Goal: Information Seeking & Learning: Learn about a topic

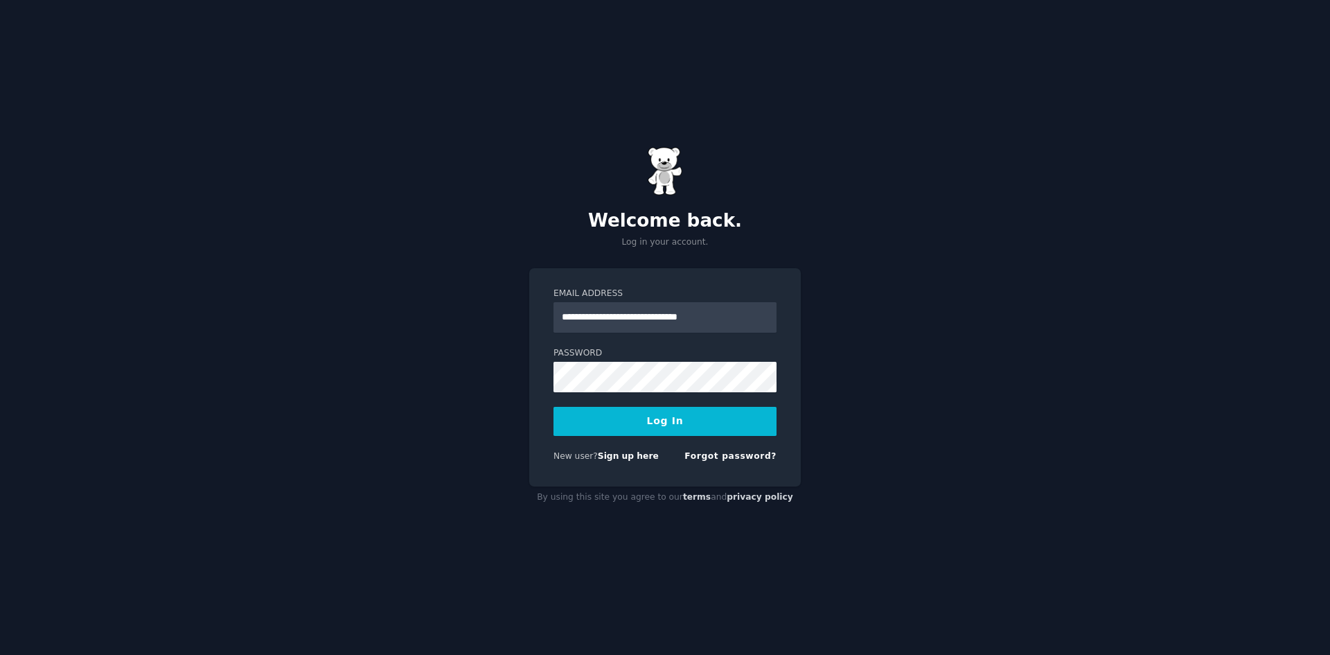
click at [644, 412] on button "Log In" at bounding box center [665, 421] width 223 height 29
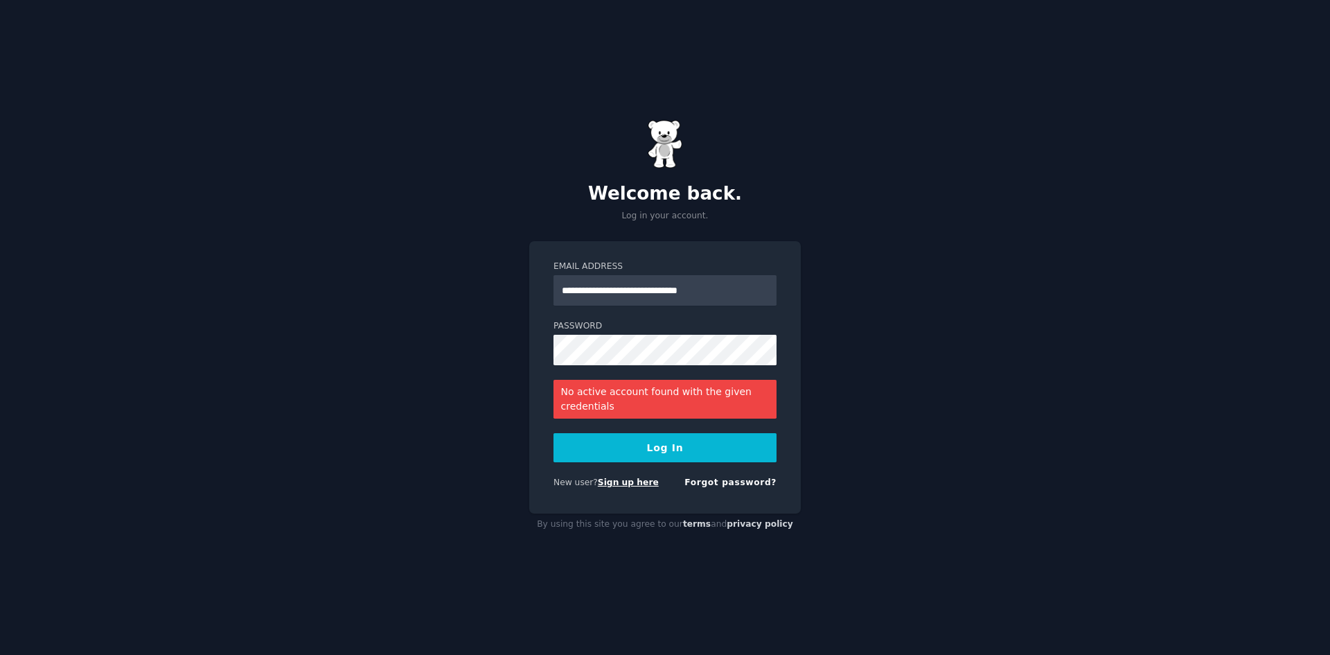
click at [605, 486] on link "Sign up here" at bounding box center [628, 482] width 61 height 10
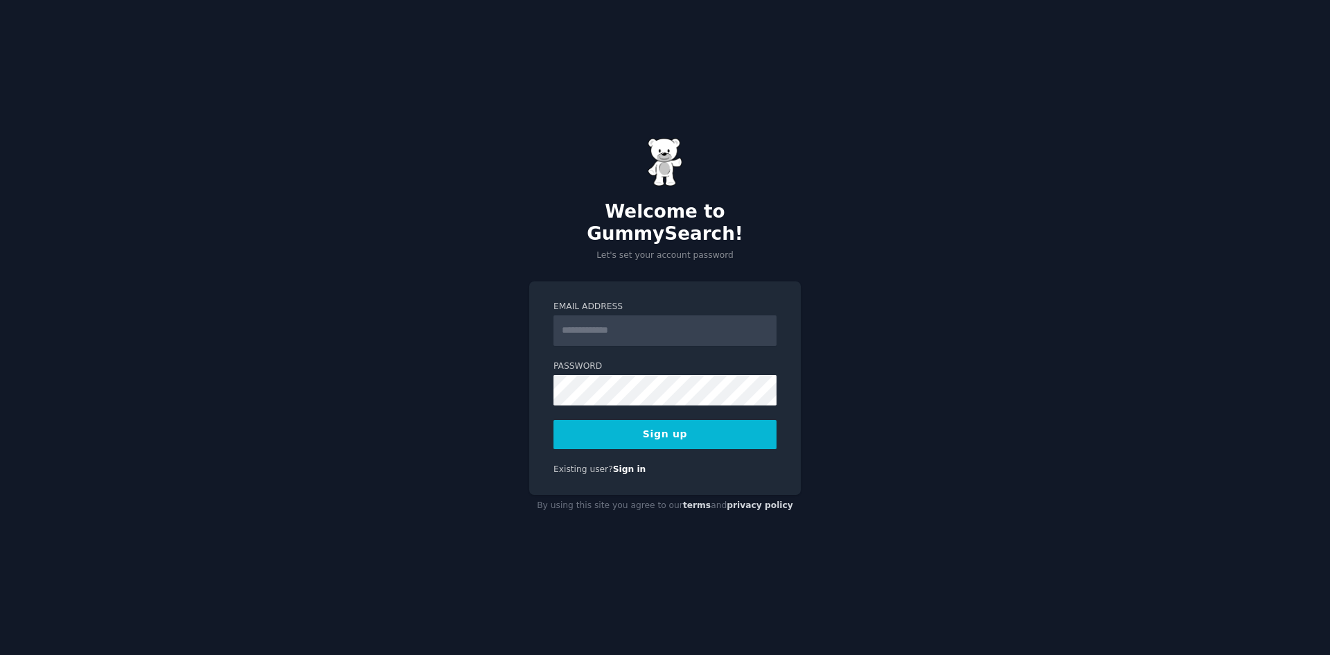
click at [651, 324] on input "Email Address" at bounding box center [665, 330] width 223 height 30
type input "**********"
click at [697, 435] on button "Sign up" at bounding box center [665, 434] width 223 height 29
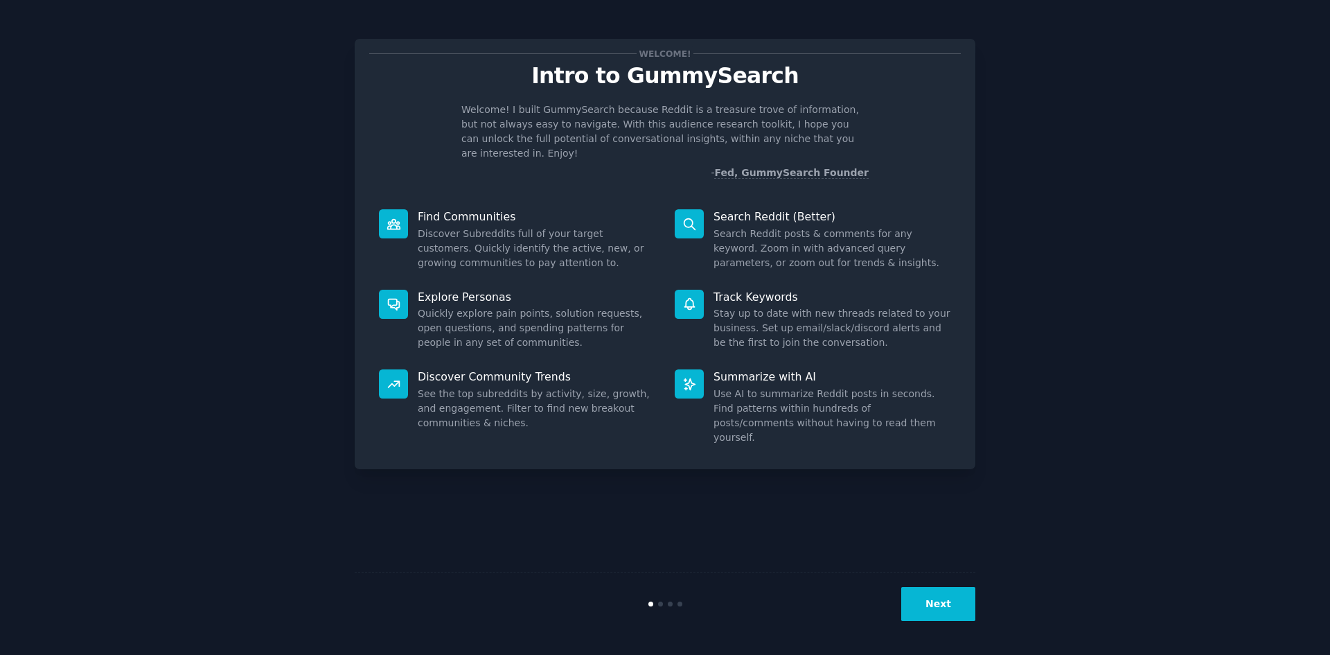
click at [968, 606] on button "Next" at bounding box center [938, 604] width 74 height 34
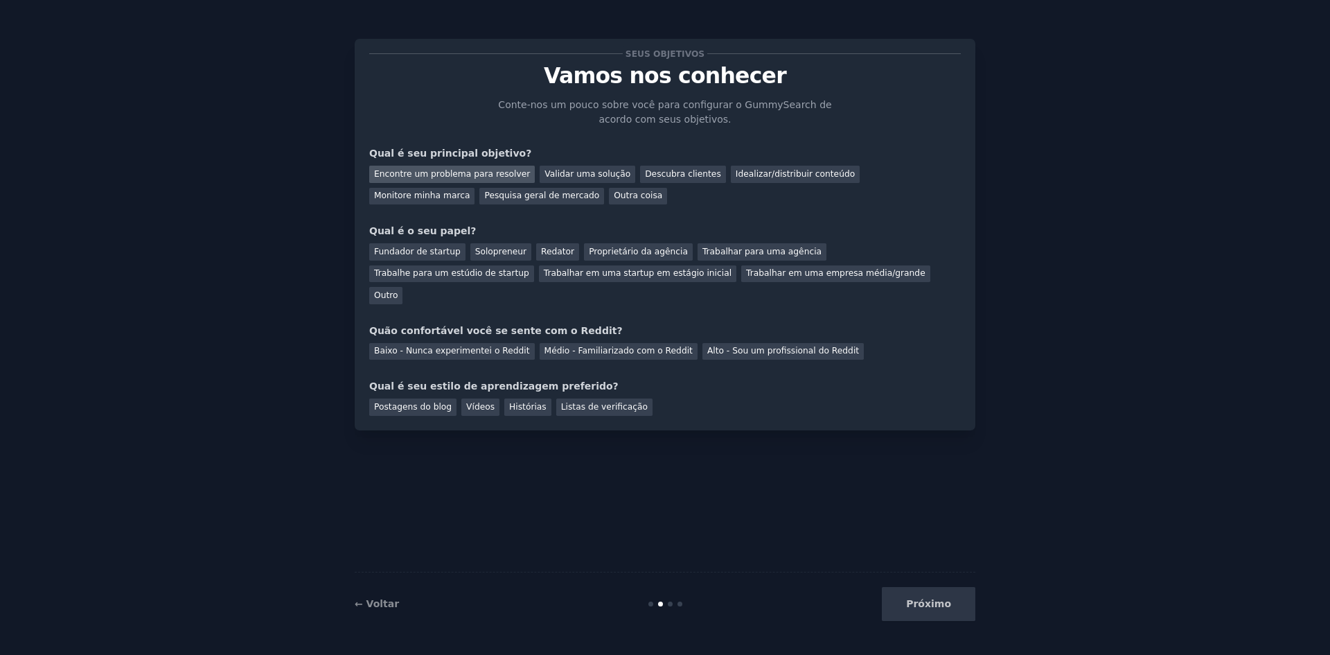
click at [475, 175] on font "Encontre um problema para resolver" at bounding box center [452, 174] width 156 height 10
click at [645, 174] on font "Descubra clientes" at bounding box center [683, 174] width 76 height 10
click at [751, 177] on font "Idealizar/distribuir conteúdo" at bounding box center [795, 174] width 119 height 10
click at [421, 166] on div "Encontre um problema para resolver" at bounding box center [452, 174] width 166 height 17
click at [741, 278] on div "Trabalhar em uma empresa média/grande" at bounding box center [835, 273] width 189 height 17
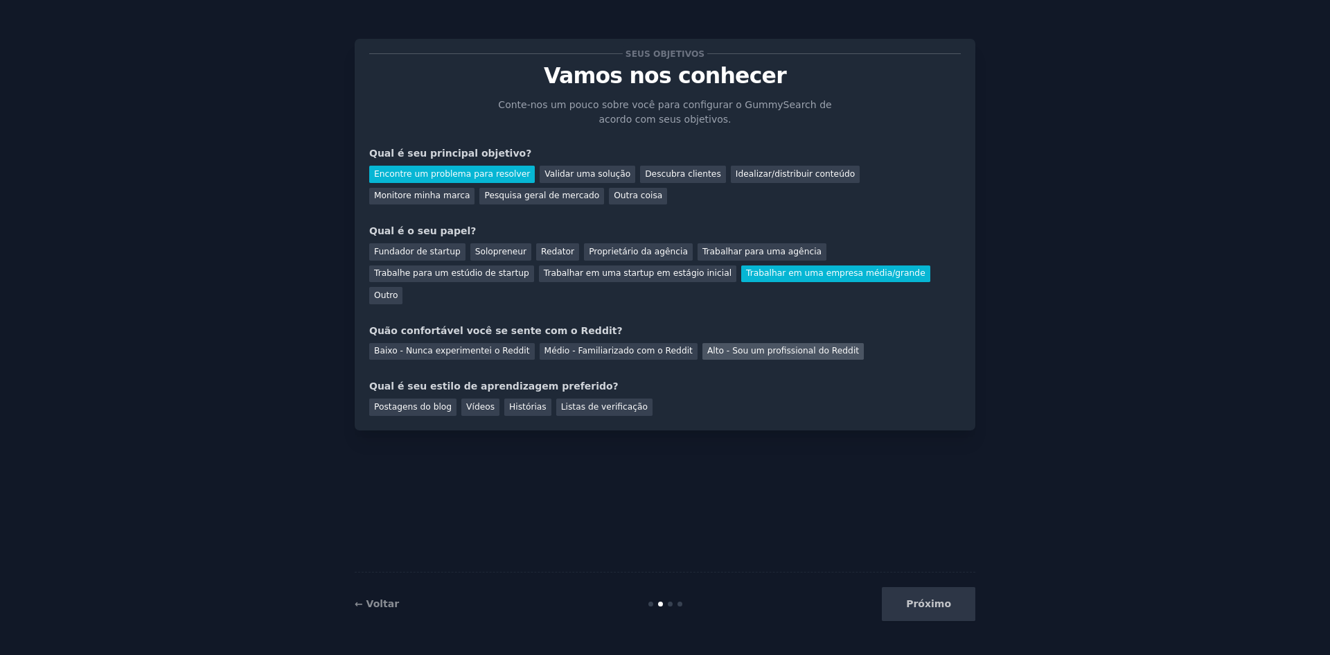
click at [719, 346] on font "Alto - Sou um profissional do Reddit" at bounding box center [783, 351] width 152 height 10
click at [400, 402] on font "Postagens do blog" at bounding box center [413, 407] width 78 height 10
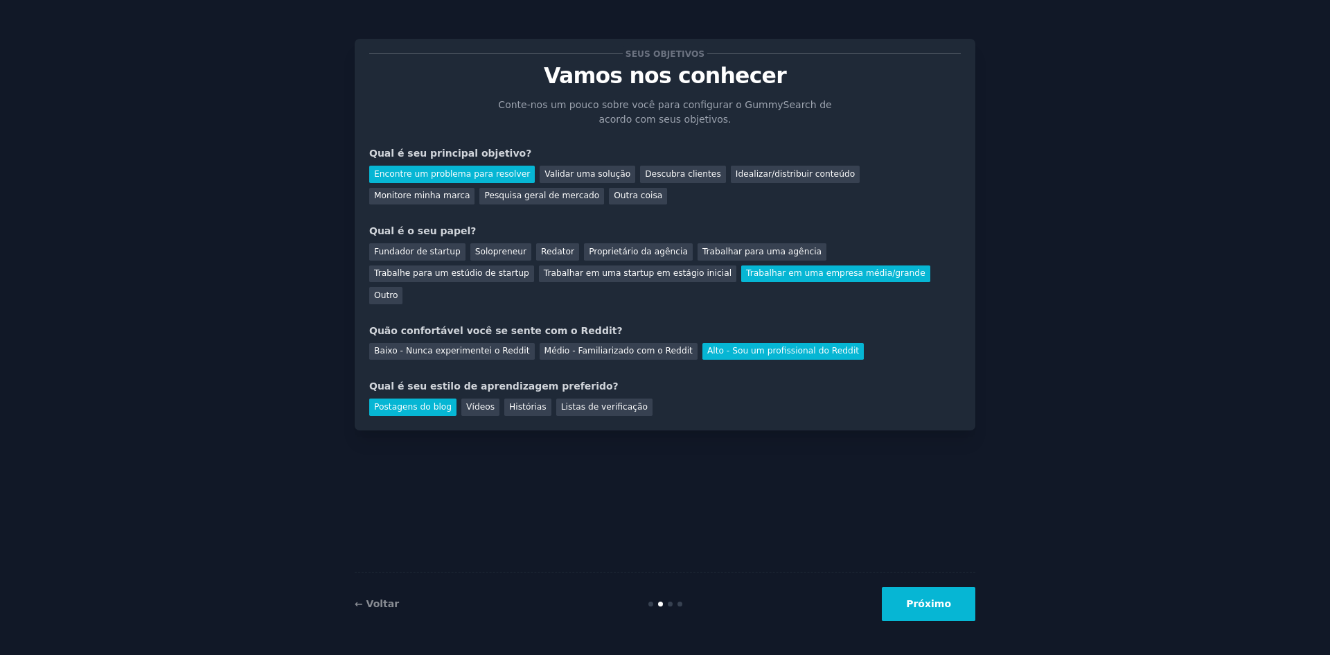
click at [953, 603] on button "Próximo" at bounding box center [929, 604] width 94 height 34
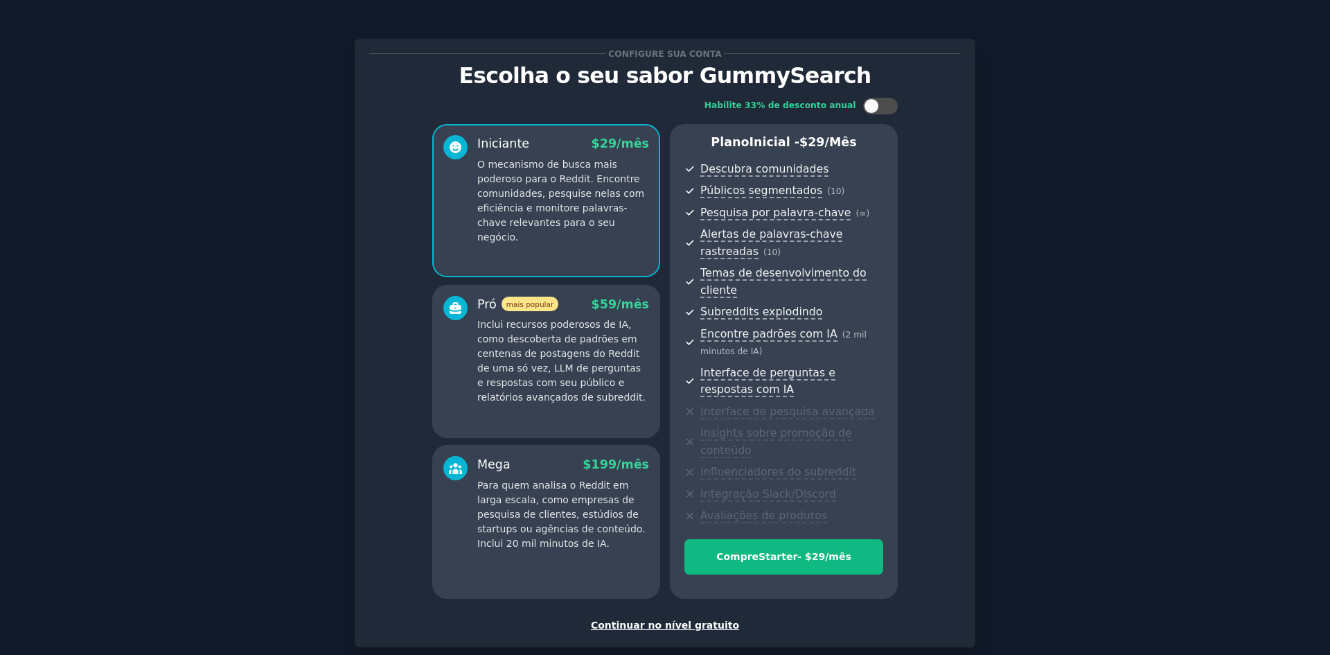
click at [689, 619] on font "Continuar no nível gratuito" at bounding box center [665, 624] width 148 height 11
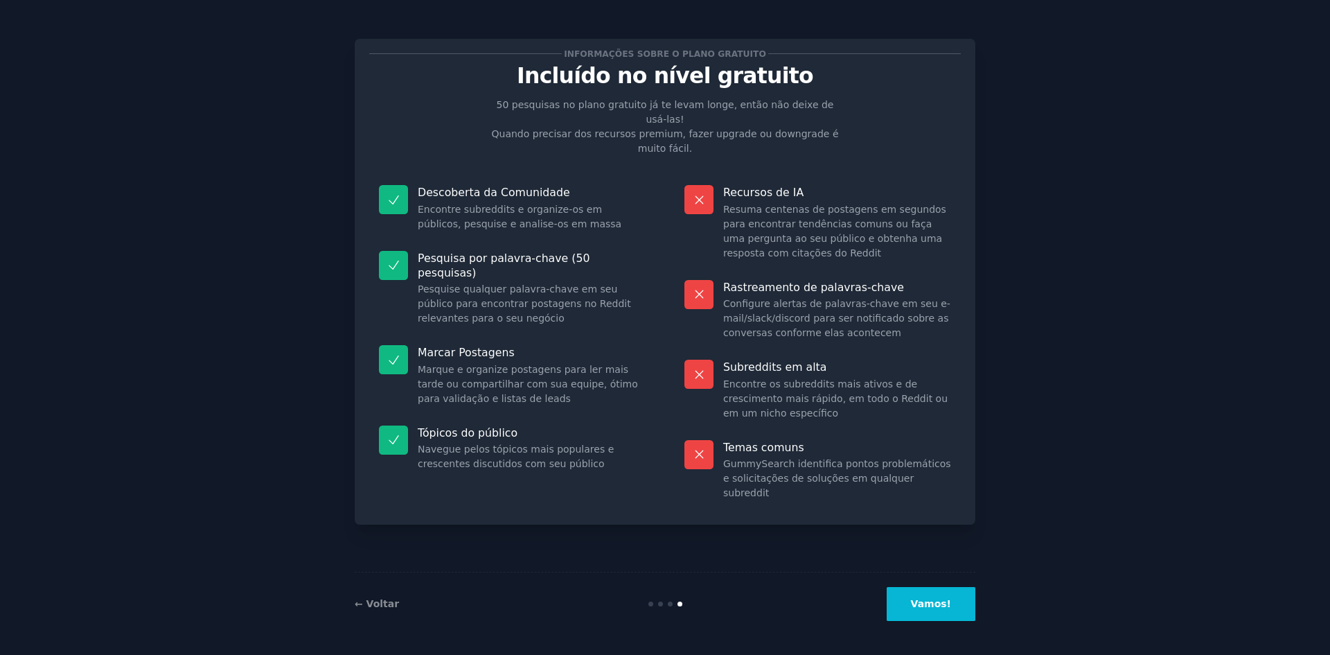
click at [927, 601] on font "Vamos!" at bounding box center [931, 603] width 40 height 11
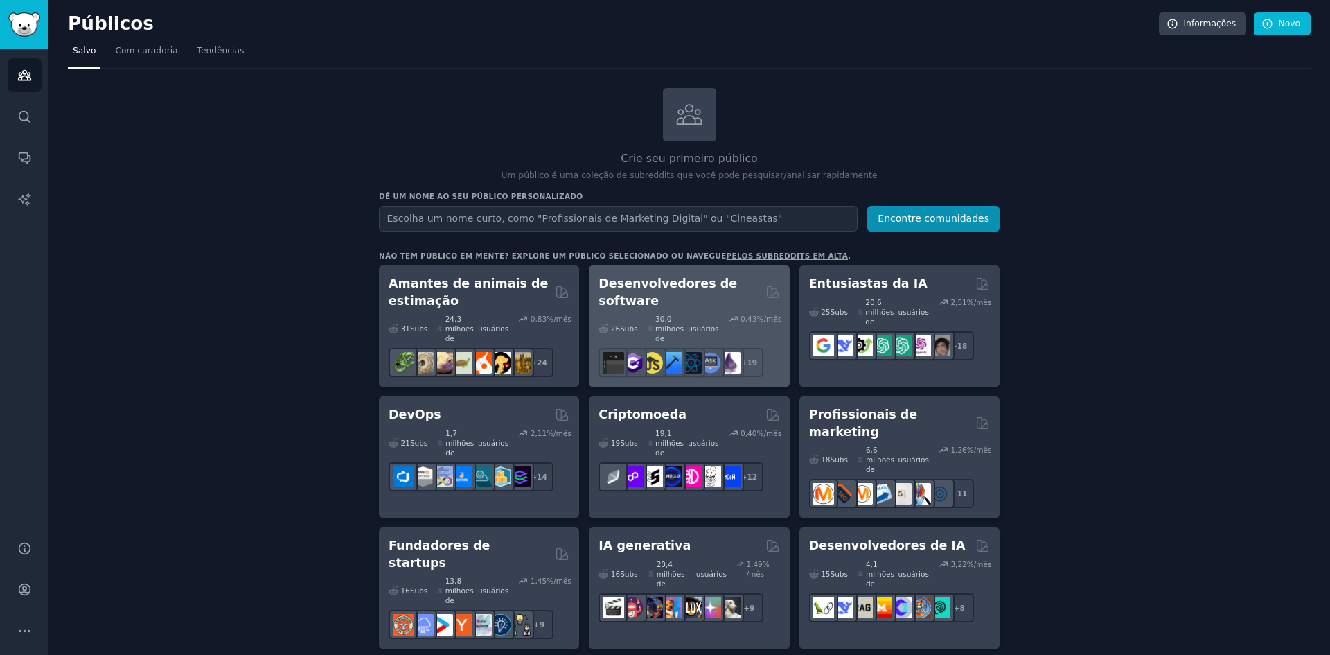
click at [716, 277] on font "Desenvolvedores de software" at bounding box center [668, 291] width 139 height 31
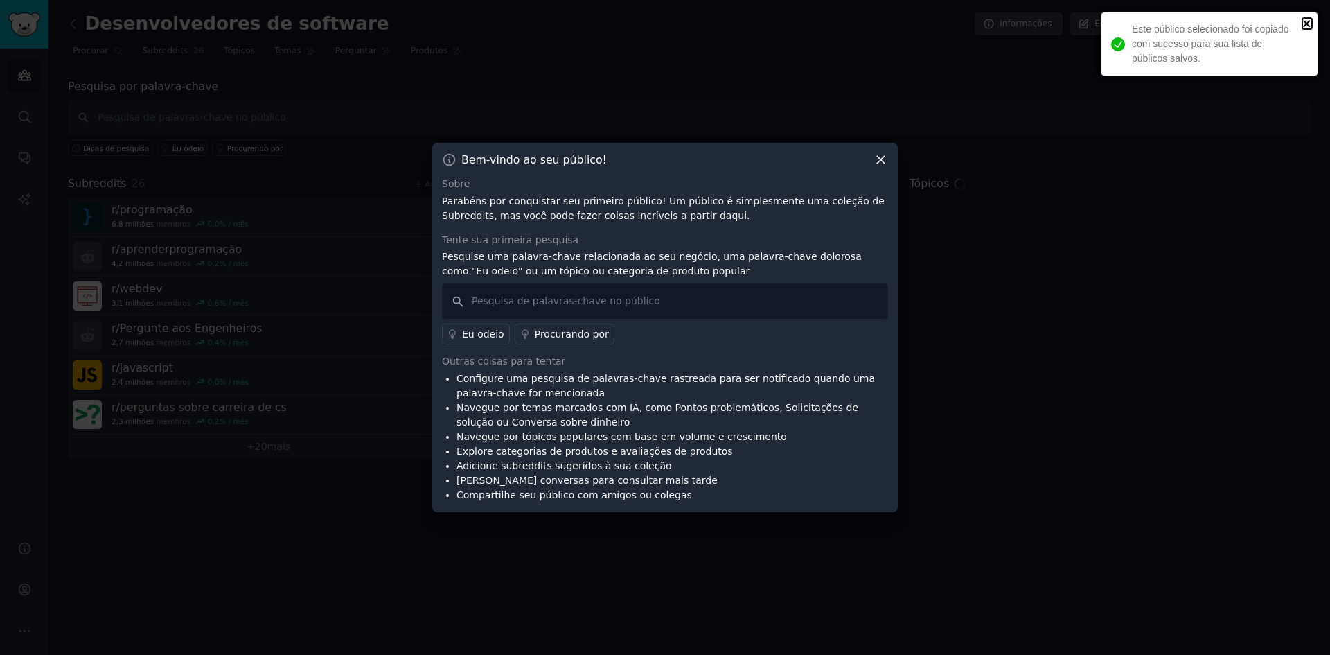
click at [1306, 18] on icon "fechar" at bounding box center [1307, 23] width 10 height 11
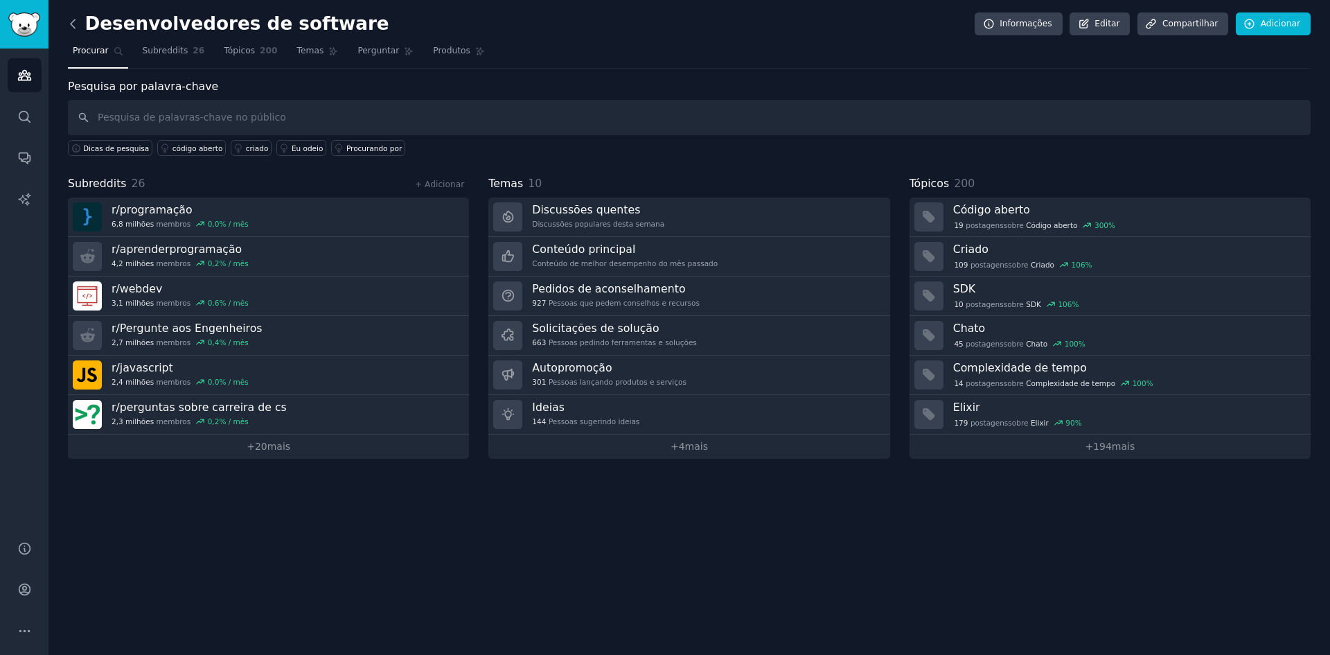
click at [77, 19] on icon at bounding box center [73, 24] width 15 height 15
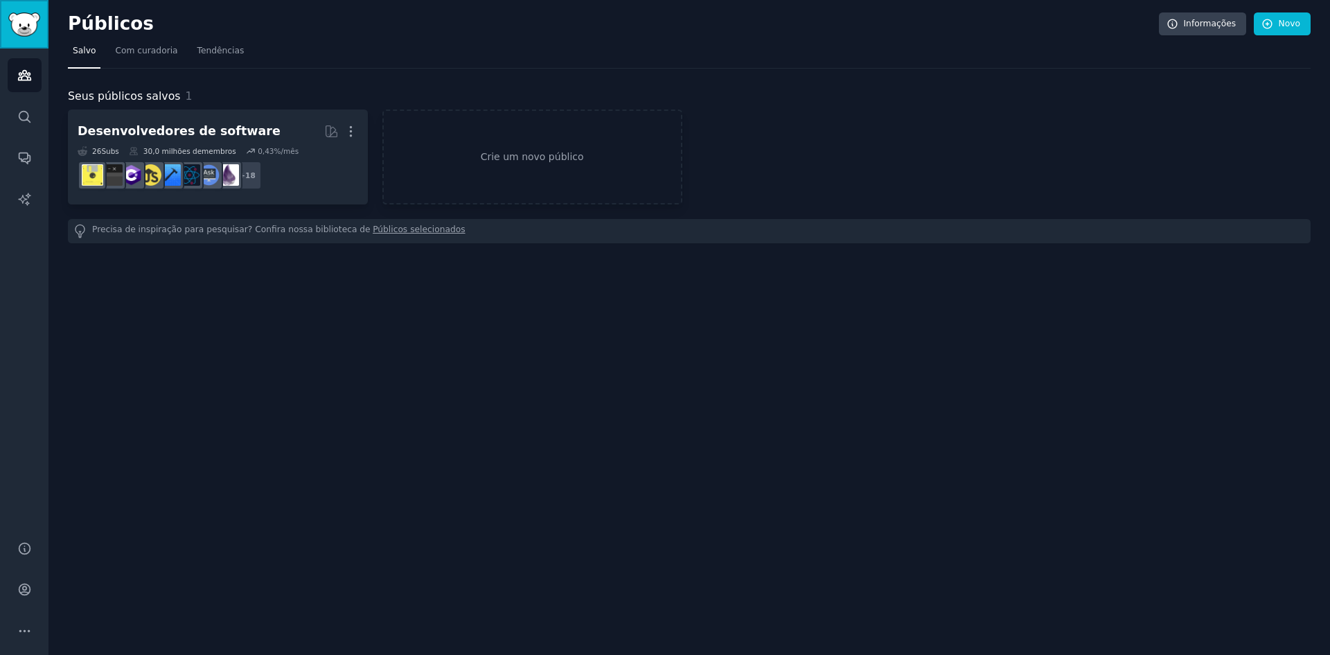
click at [21, 34] on img "Barra lateral" at bounding box center [24, 24] width 32 height 24
click at [31, 68] on icon "Barra lateral" at bounding box center [24, 75] width 15 height 15
click at [16, 113] on link "Procurar" at bounding box center [25, 117] width 34 height 34
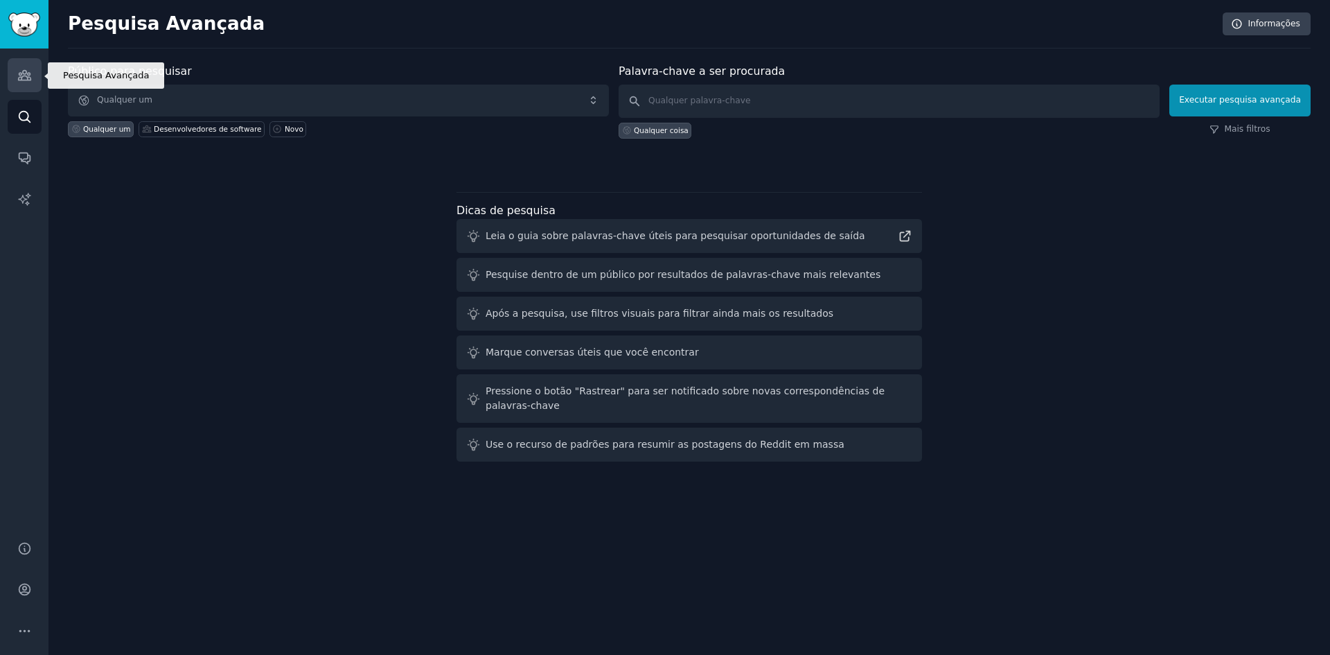
click at [28, 73] on icon "Barra lateral" at bounding box center [24, 76] width 12 height 10
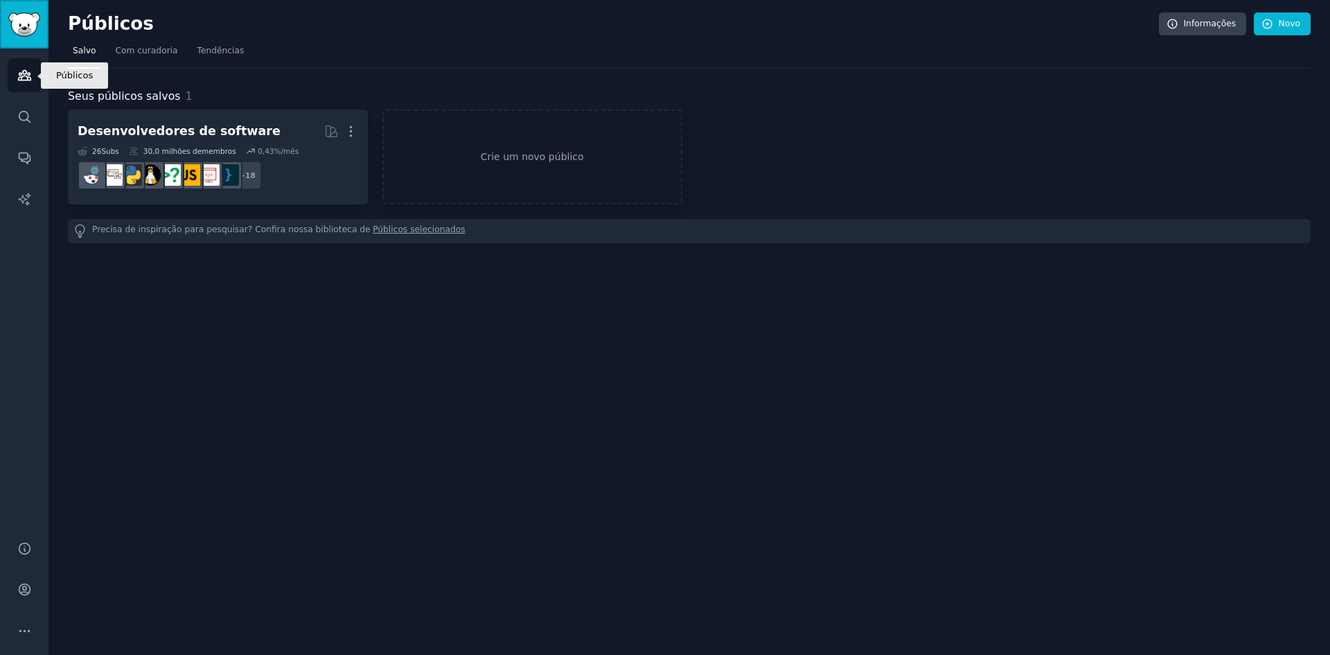
click at [37, 8] on link "Barra lateral" at bounding box center [24, 24] width 48 height 48
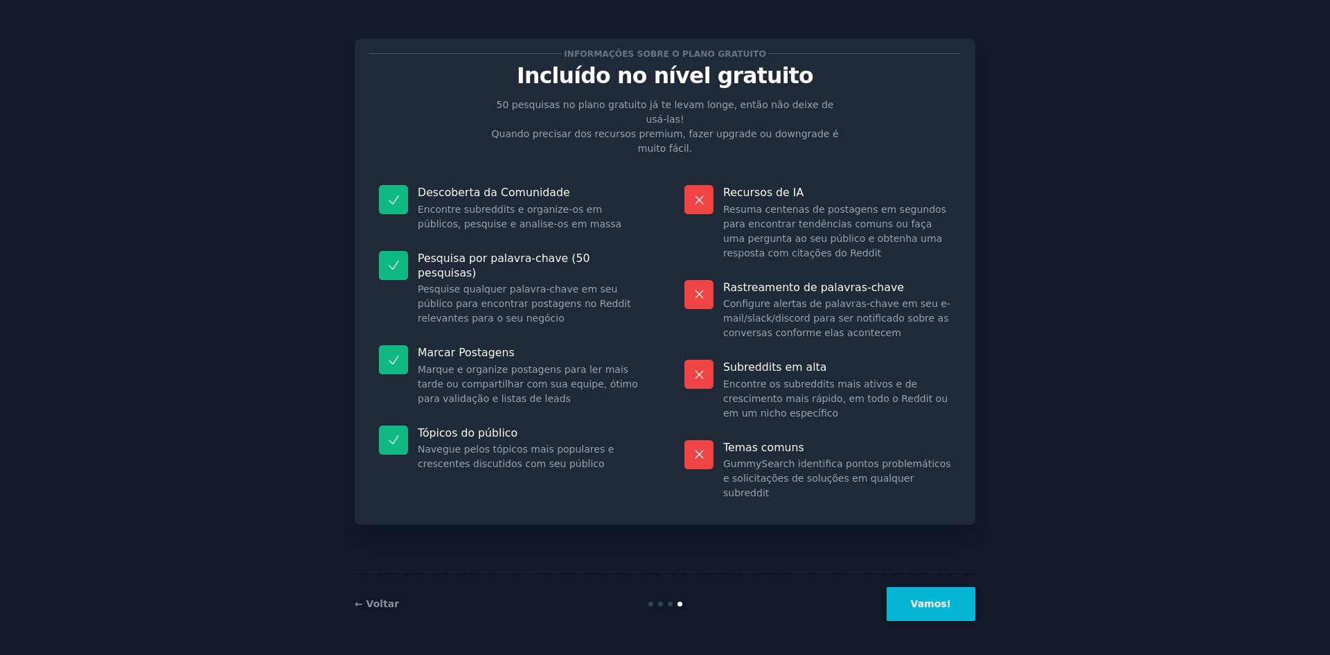
click at [909, 601] on button "Vamos!" at bounding box center [931, 604] width 89 height 34
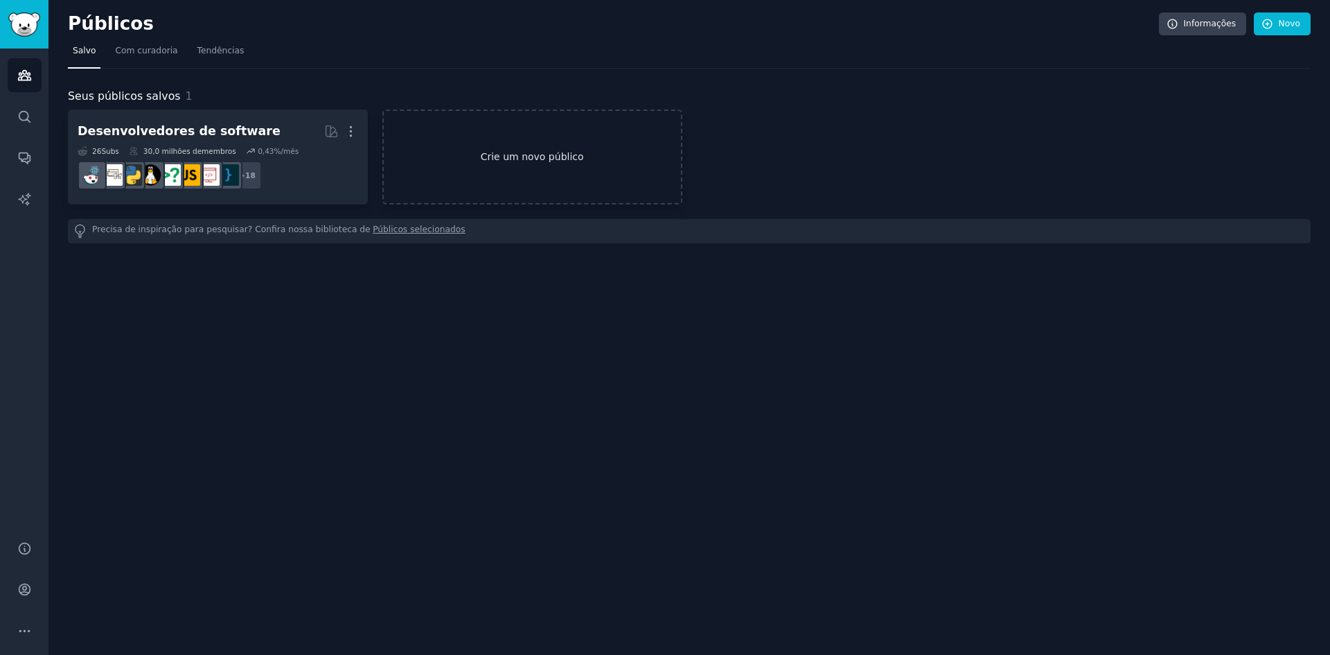
click at [626, 150] on font "Crie um novo público" at bounding box center [532, 157] width 297 height 15
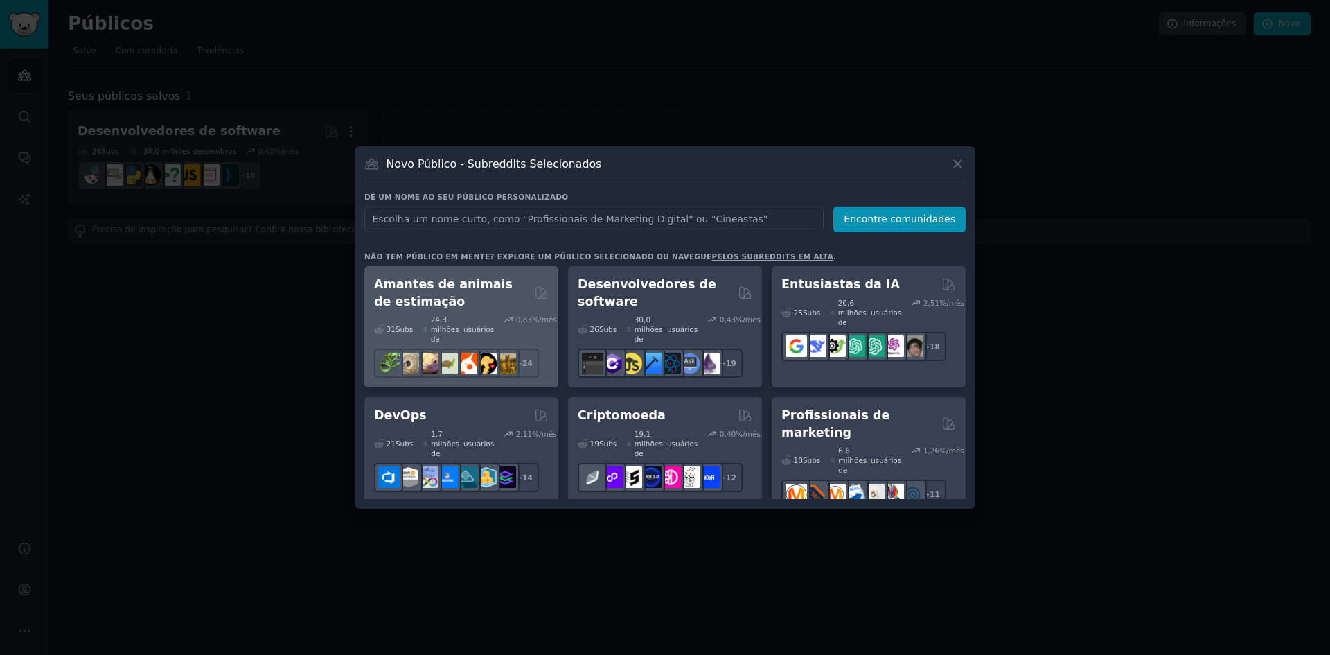
click at [488, 294] on h2 "Amantes de animais de estimação" at bounding box center [451, 293] width 155 height 34
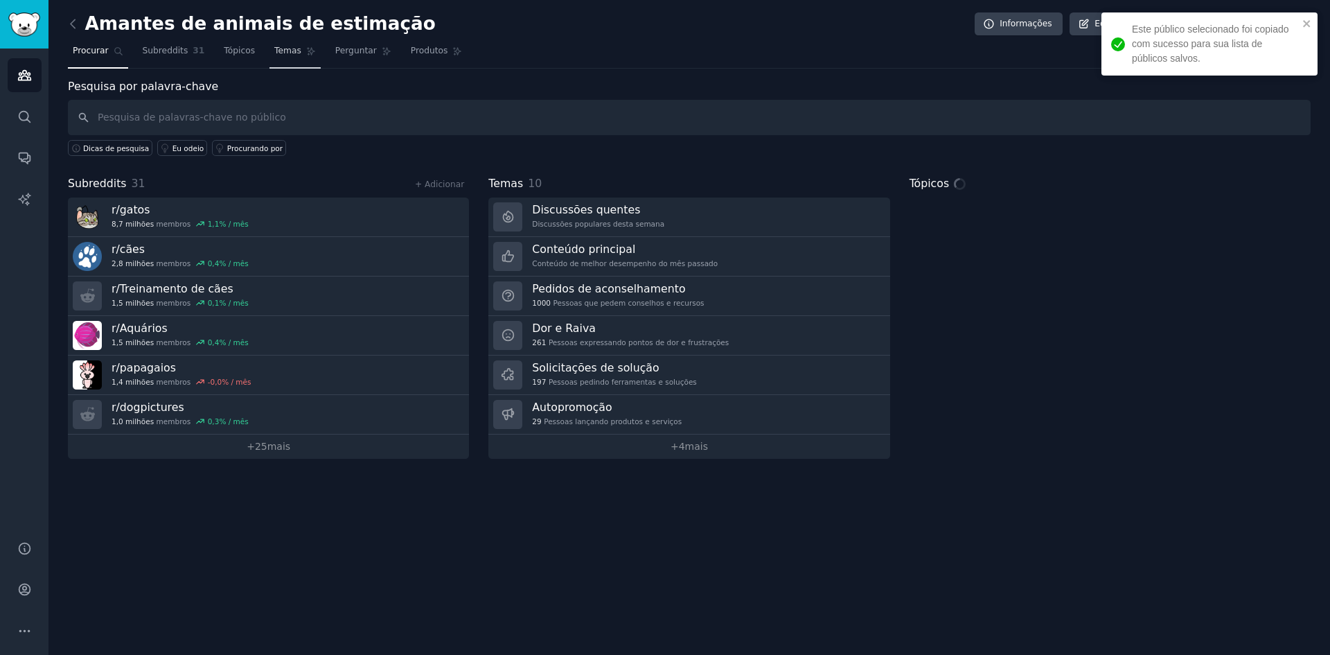
click at [285, 48] on font "Temas" at bounding box center [287, 51] width 27 height 10
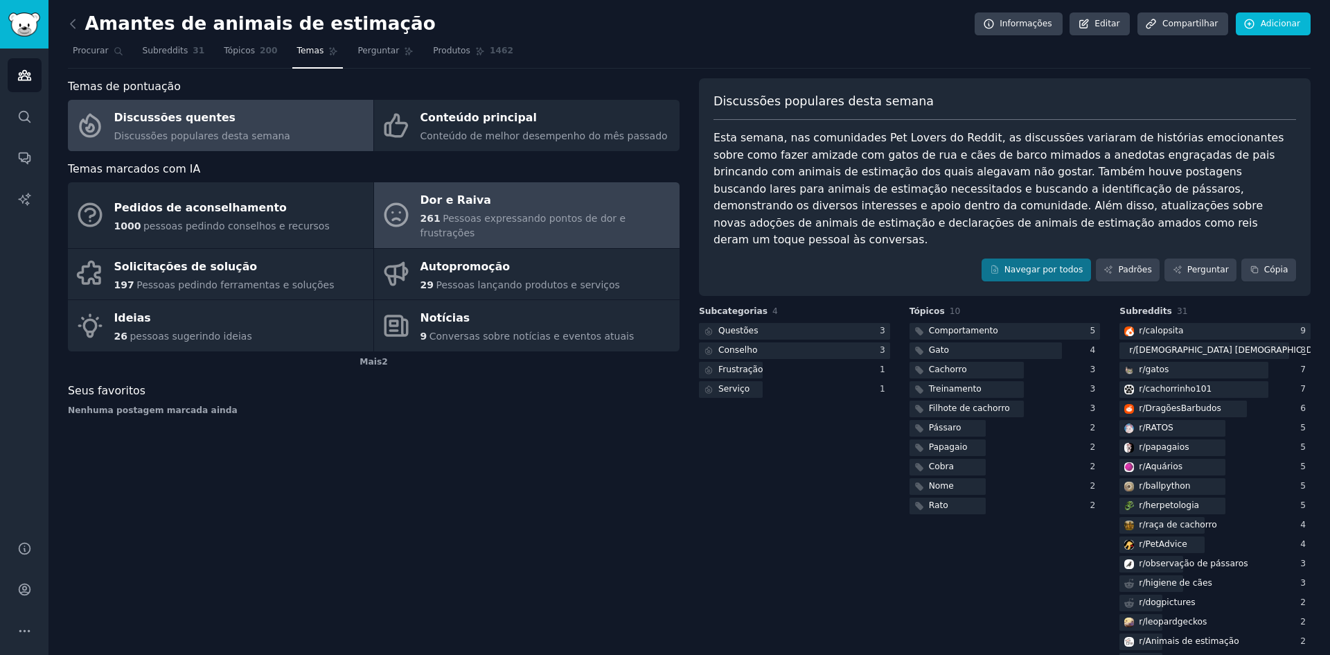
click at [451, 215] on font "Pessoas expressando pontos de dor e frustrações" at bounding box center [524, 226] width 206 height 26
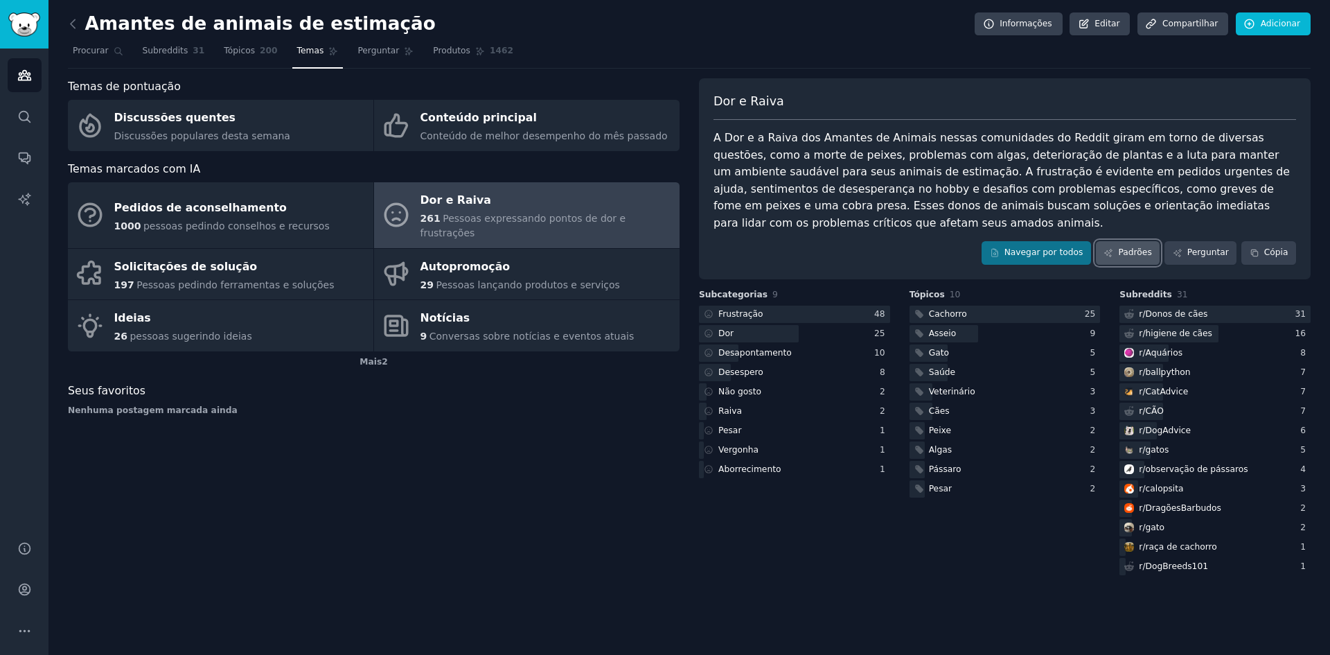
click at [1143, 247] on font "Padrões" at bounding box center [1134, 252] width 33 height 10
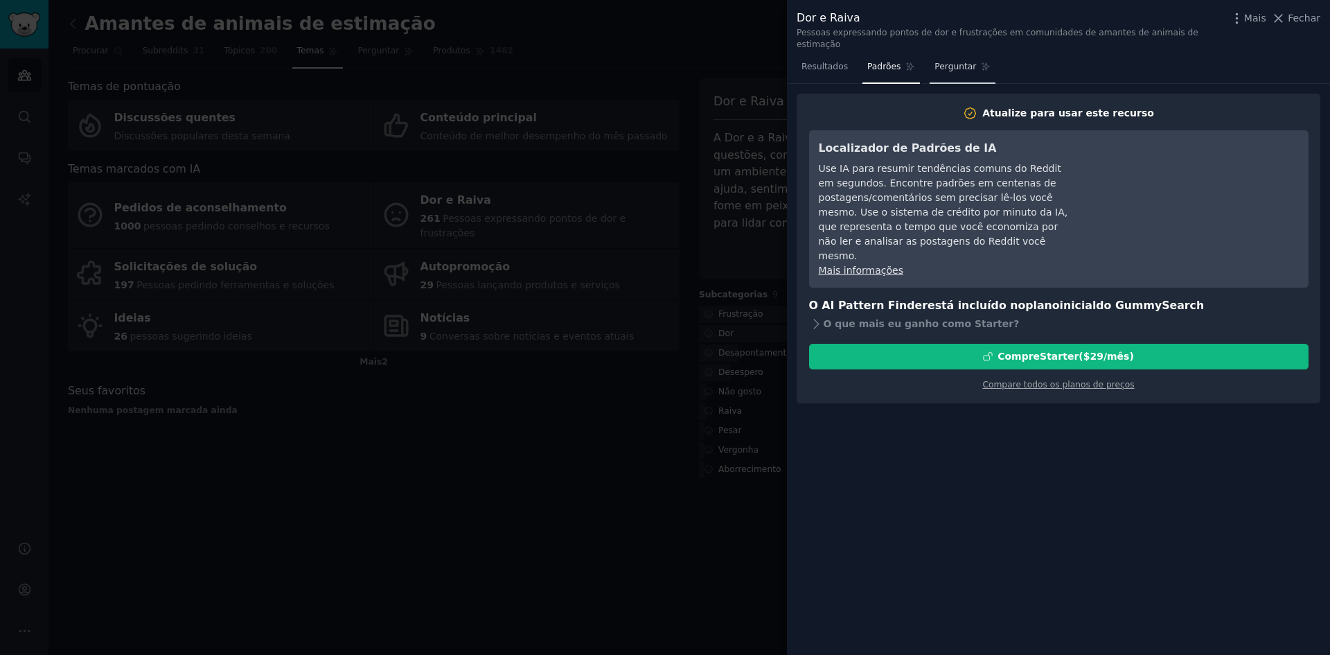
click at [935, 62] on font "Perguntar" at bounding box center [956, 67] width 42 height 10
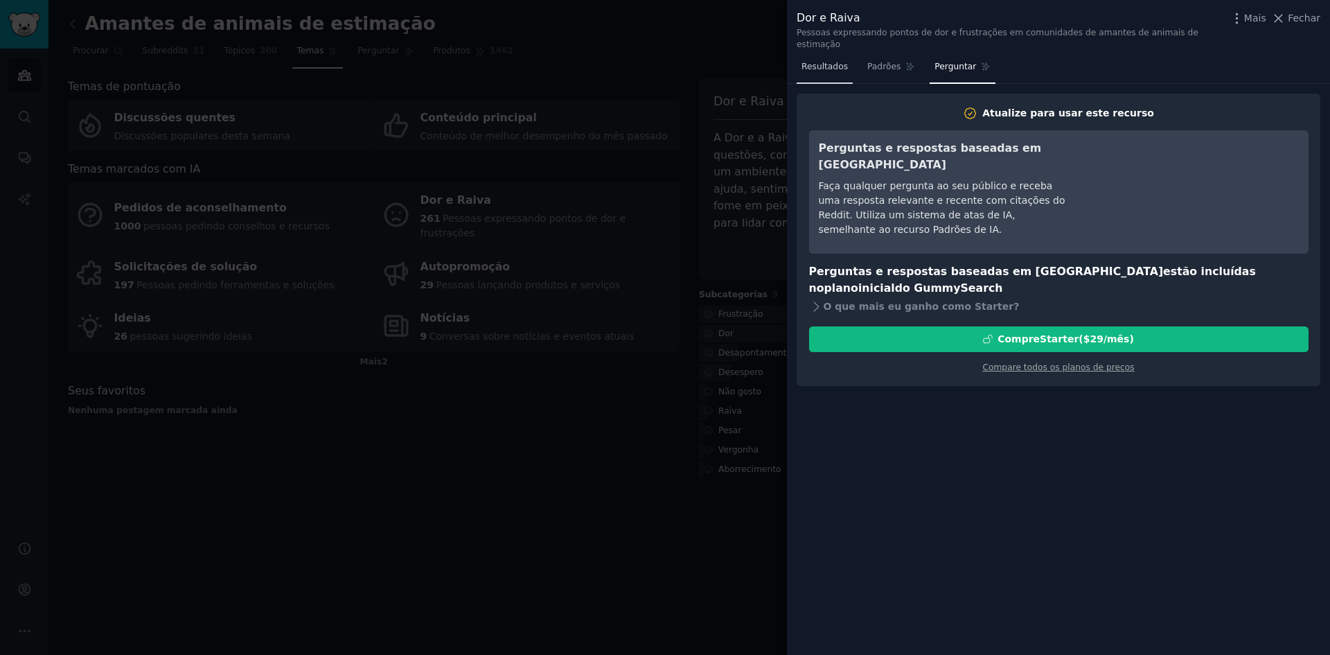
click at [813, 62] on font "Resultados" at bounding box center [825, 67] width 46 height 10
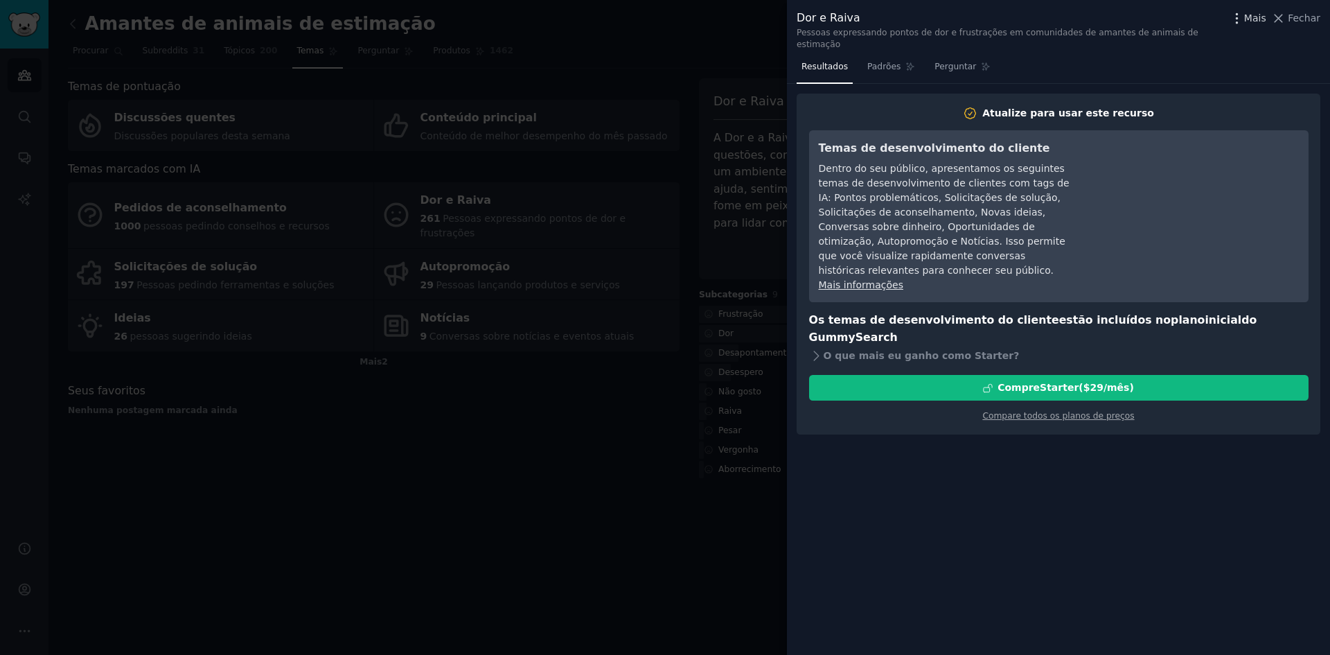
click at [1250, 15] on font "Mais" at bounding box center [1255, 17] width 22 height 11
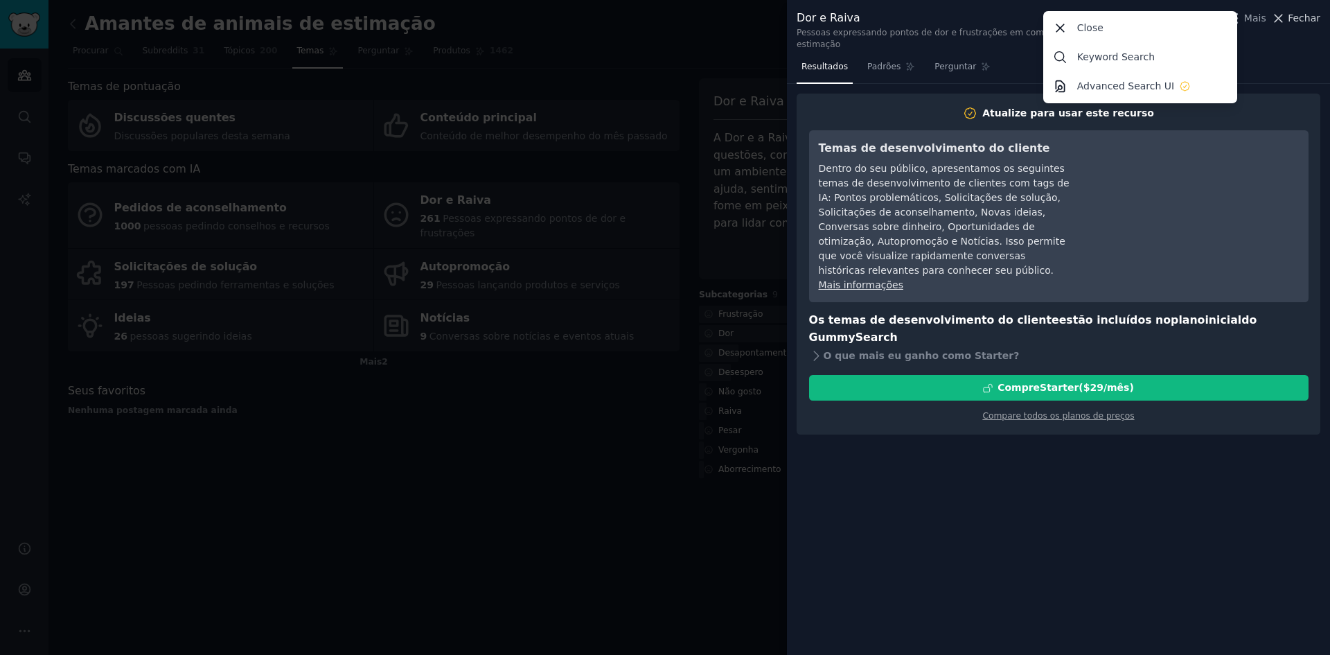
click at [1302, 17] on font "Fechar" at bounding box center [1304, 17] width 33 height 11
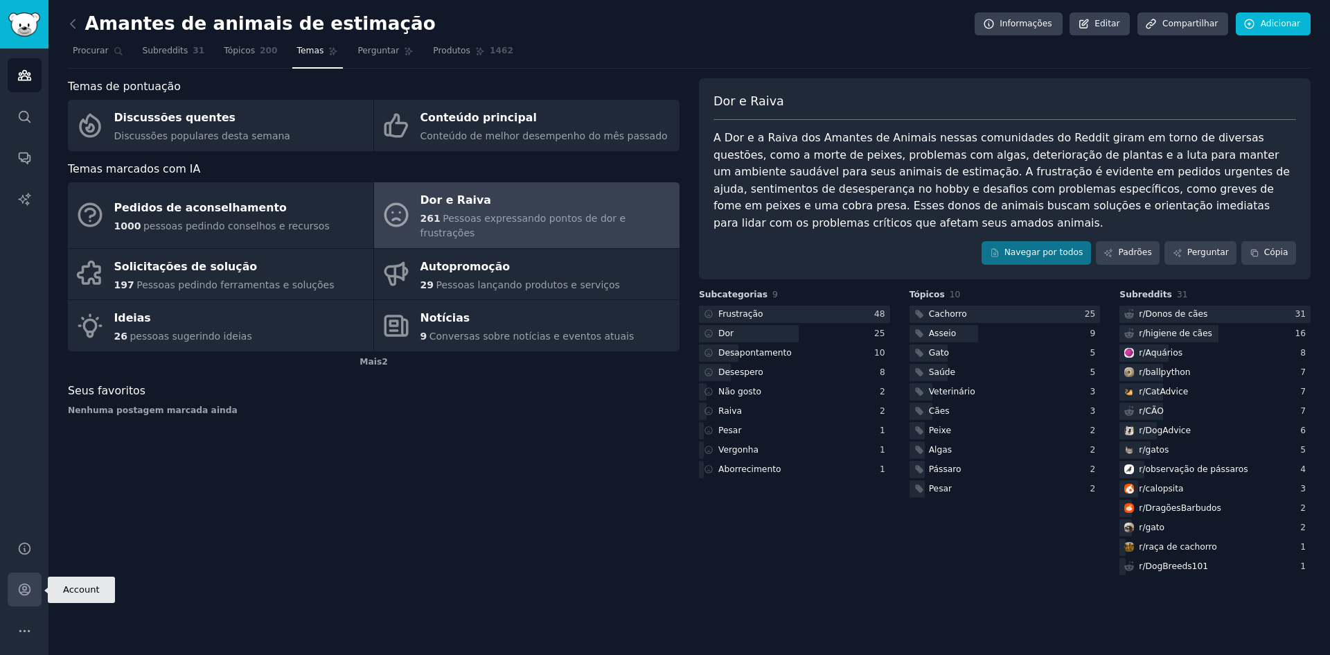
click at [27, 603] on link "Conta" at bounding box center [25, 589] width 34 height 34
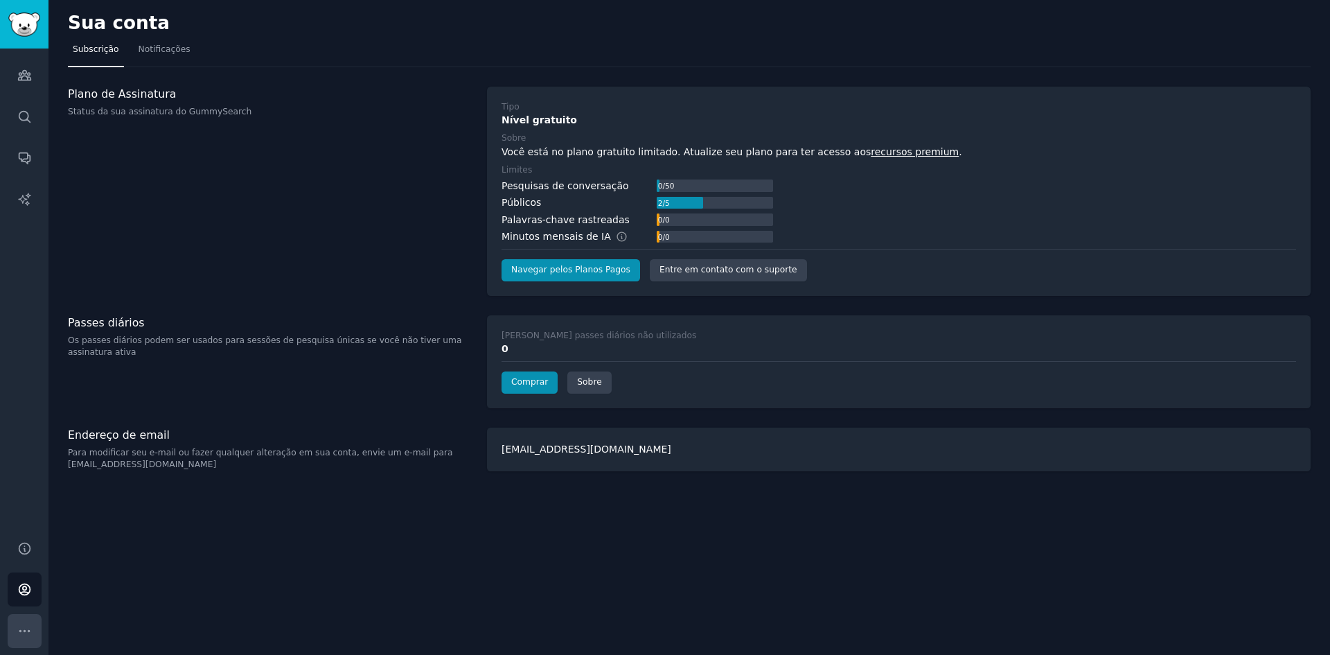
click at [26, 629] on icon "Barra lateral" at bounding box center [24, 630] width 15 height 15
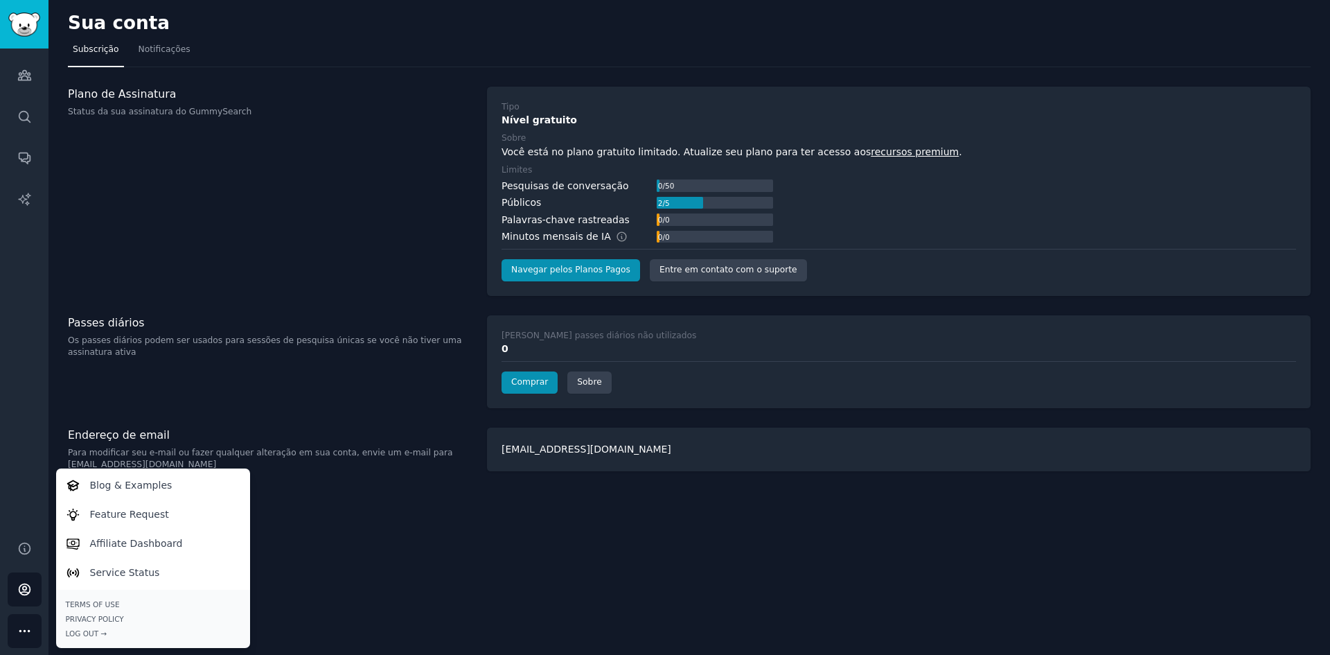
click at [425, 560] on div "Sua conta Subscrição Notificações Plano de Assinatura Status da sua assinatura …" at bounding box center [689, 327] width 1282 height 655
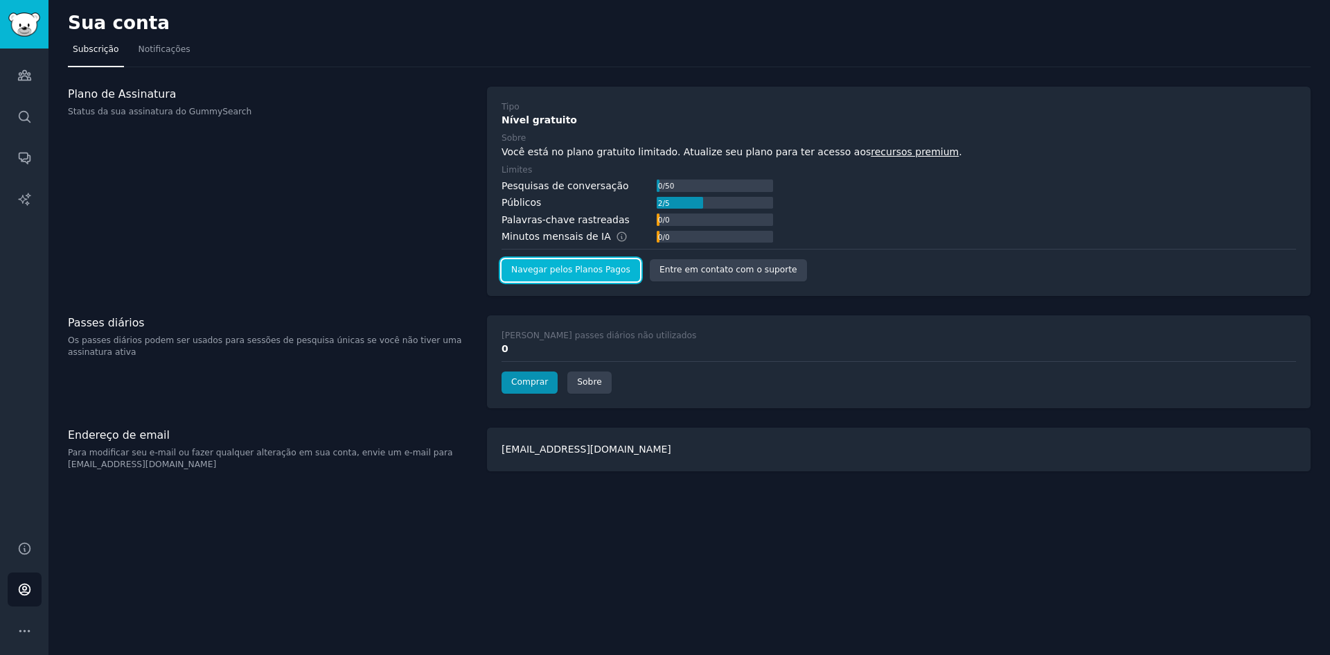
click at [561, 265] on font "Navegar pelos Planos Pagos" at bounding box center [570, 270] width 119 height 10
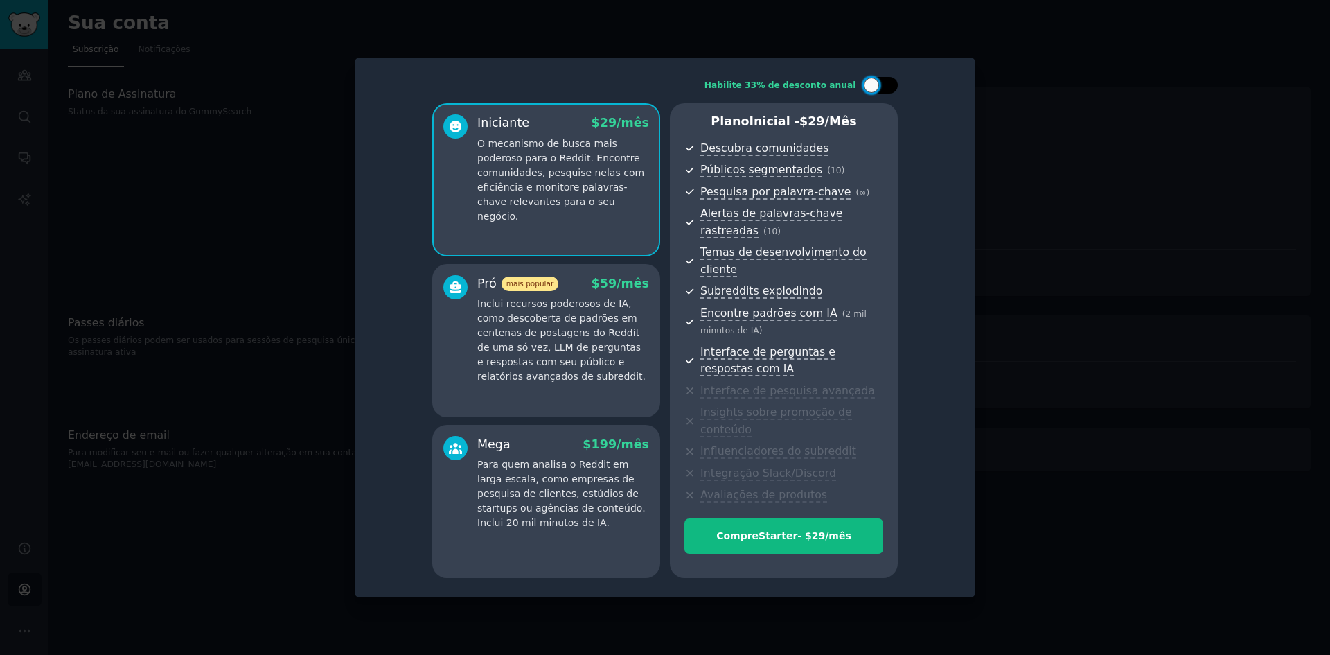
click at [890, 89] on div at bounding box center [887, 85] width 7 height 7
click at [890, 92] on div at bounding box center [889, 85] width 15 height 15
click at [890, 89] on div at bounding box center [887, 85] width 7 height 7
click at [890, 92] on div at bounding box center [889, 85] width 15 height 15
checkbox input "false"
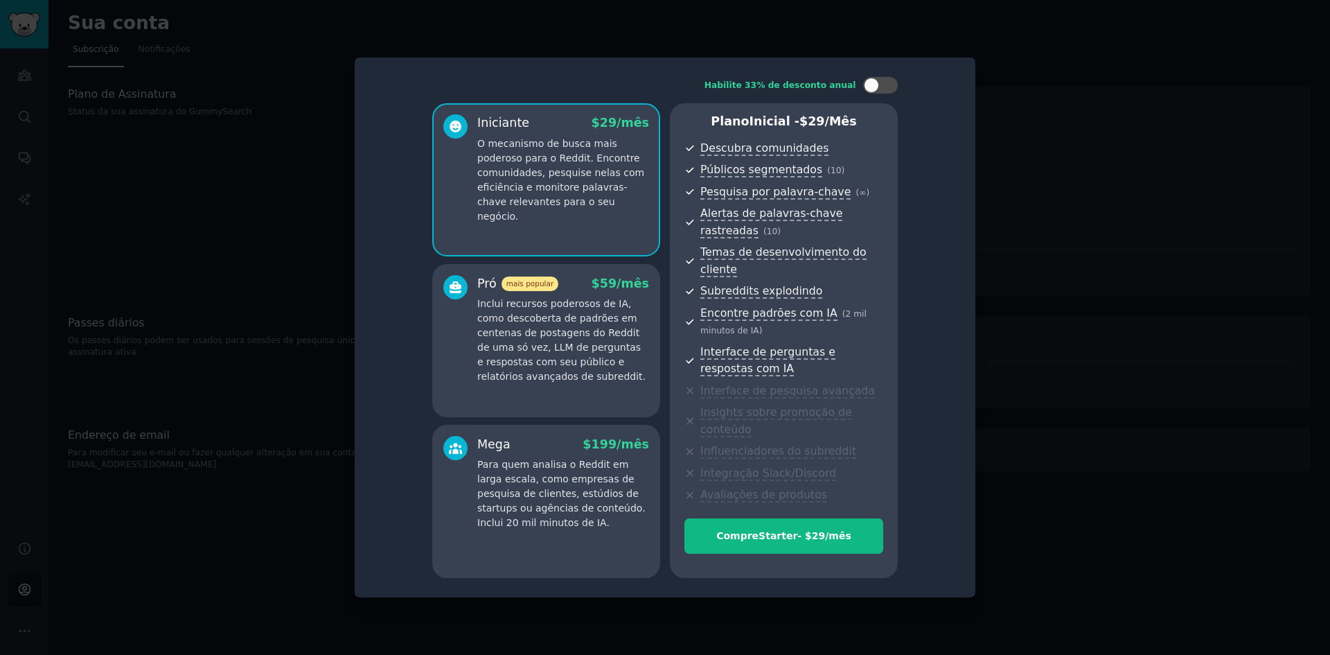
click at [1012, 154] on div at bounding box center [665, 327] width 1330 height 655
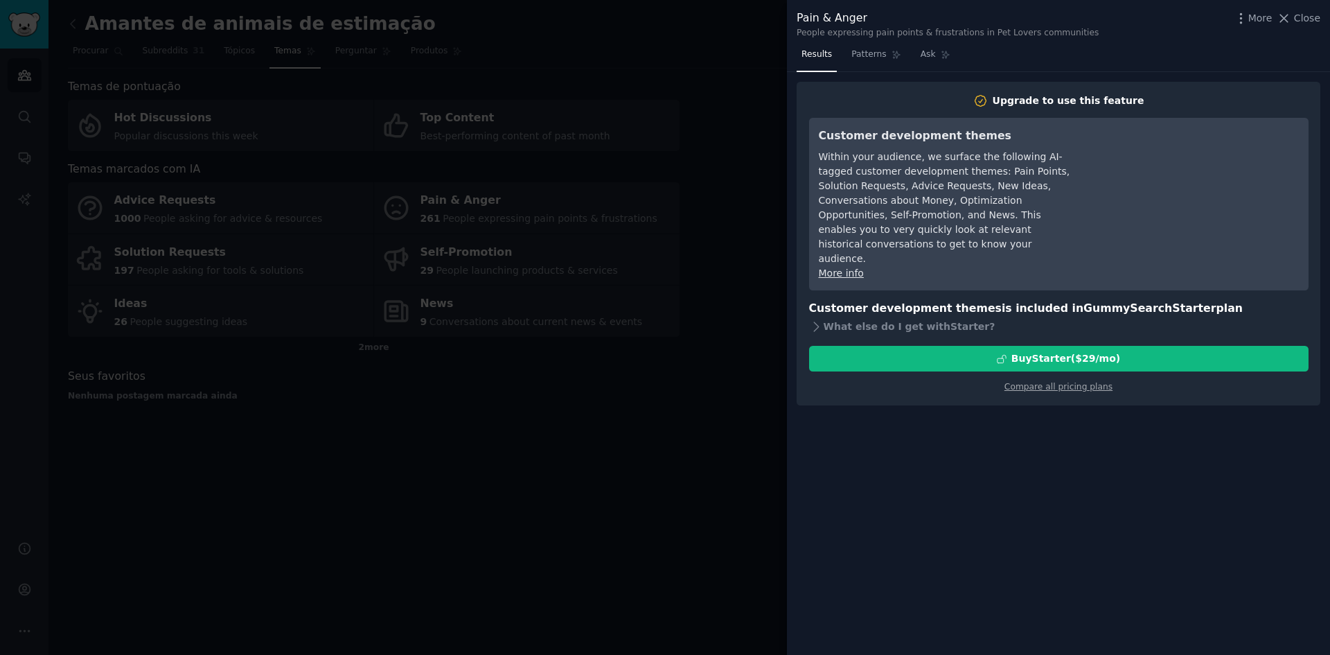
click at [78, 27] on div at bounding box center [665, 327] width 1330 height 655
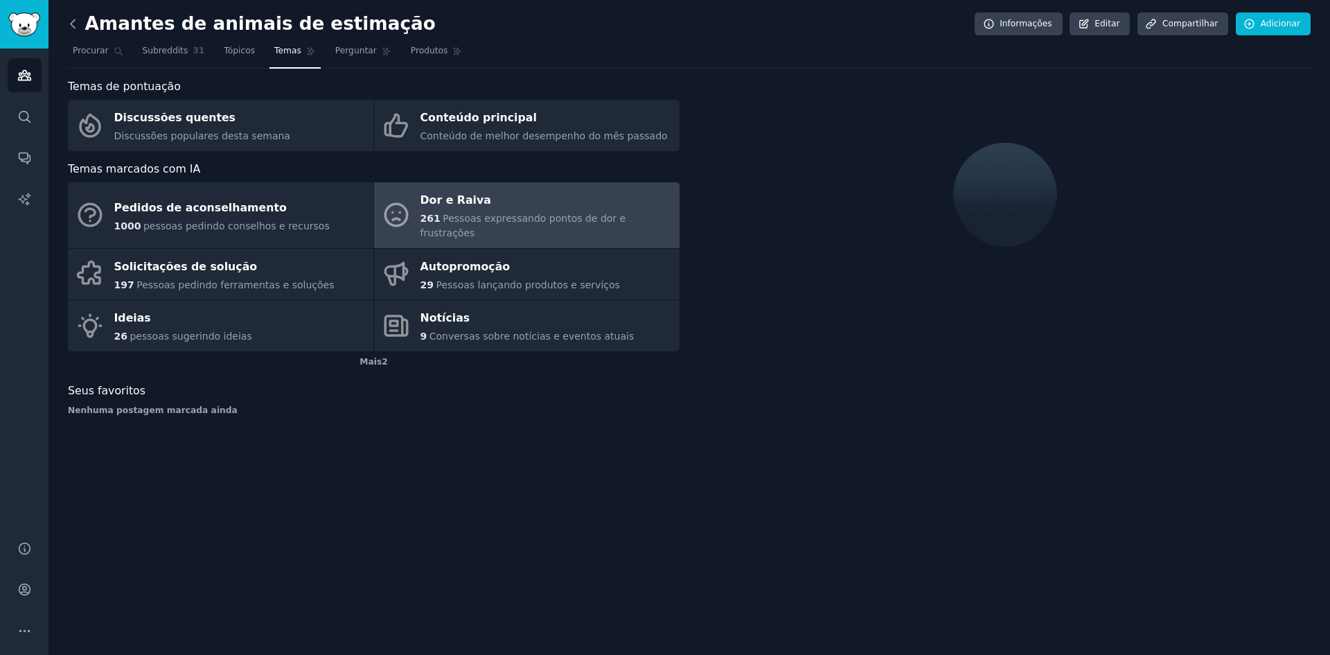
click at [73, 24] on icon at bounding box center [73, 24] width 15 height 15
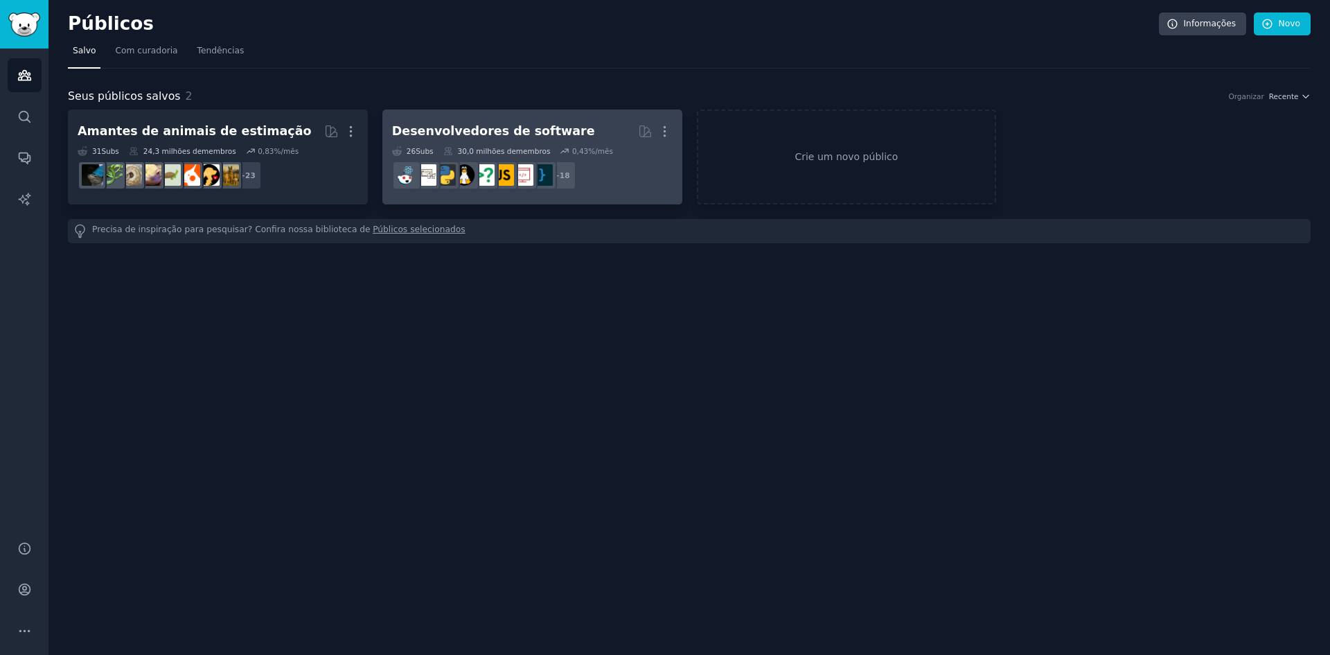
click at [479, 142] on h2 "Desenvolvedores de software Mais" at bounding box center [532, 131] width 281 height 24
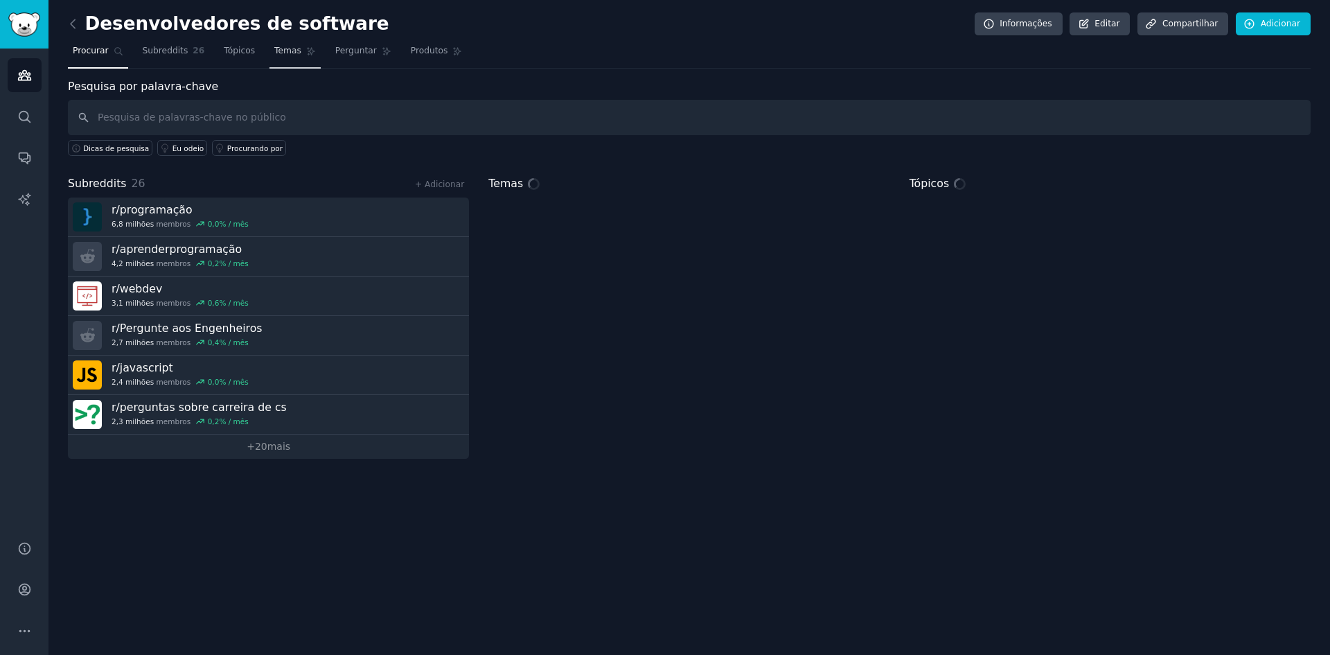
click at [288, 48] on link "Temas" at bounding box center [294, 54] width 51 height 28
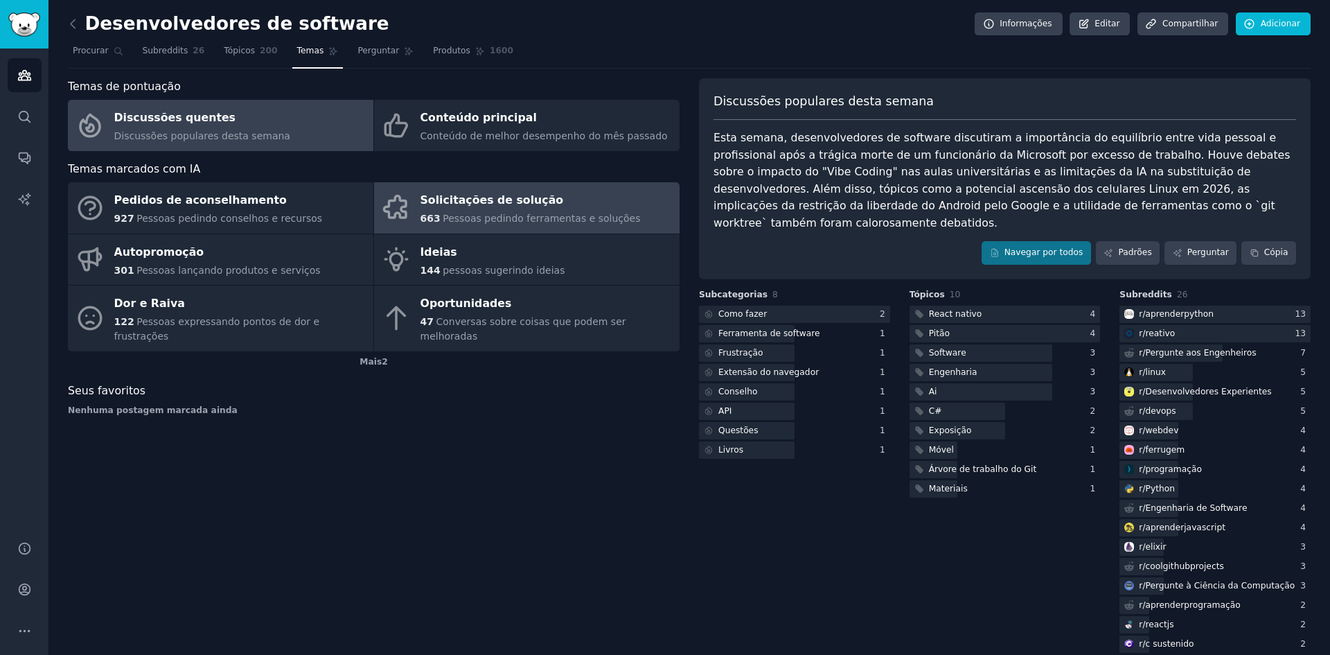
click at [453, 198] on font "Solicitações de solução" at bounding box center [492, 199] width 143 height 13
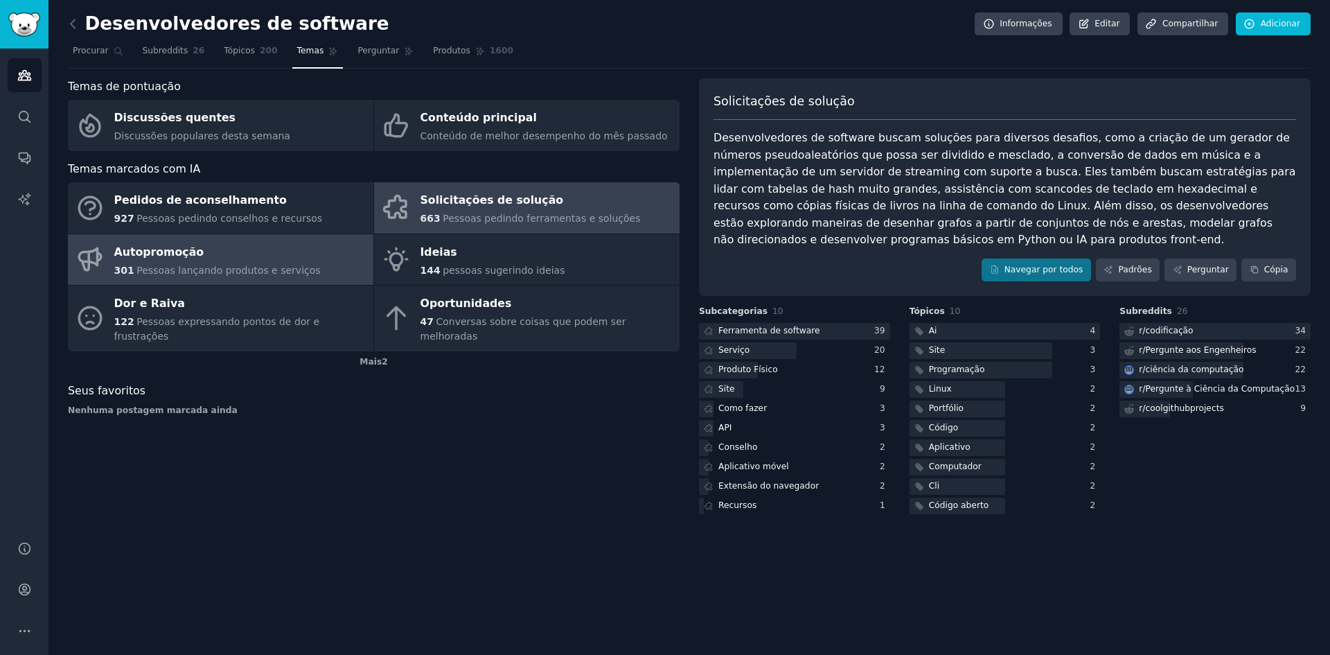
click at [292, 257] on div "Autopromoção" at bounding box center [217, 252] width 206 height 22
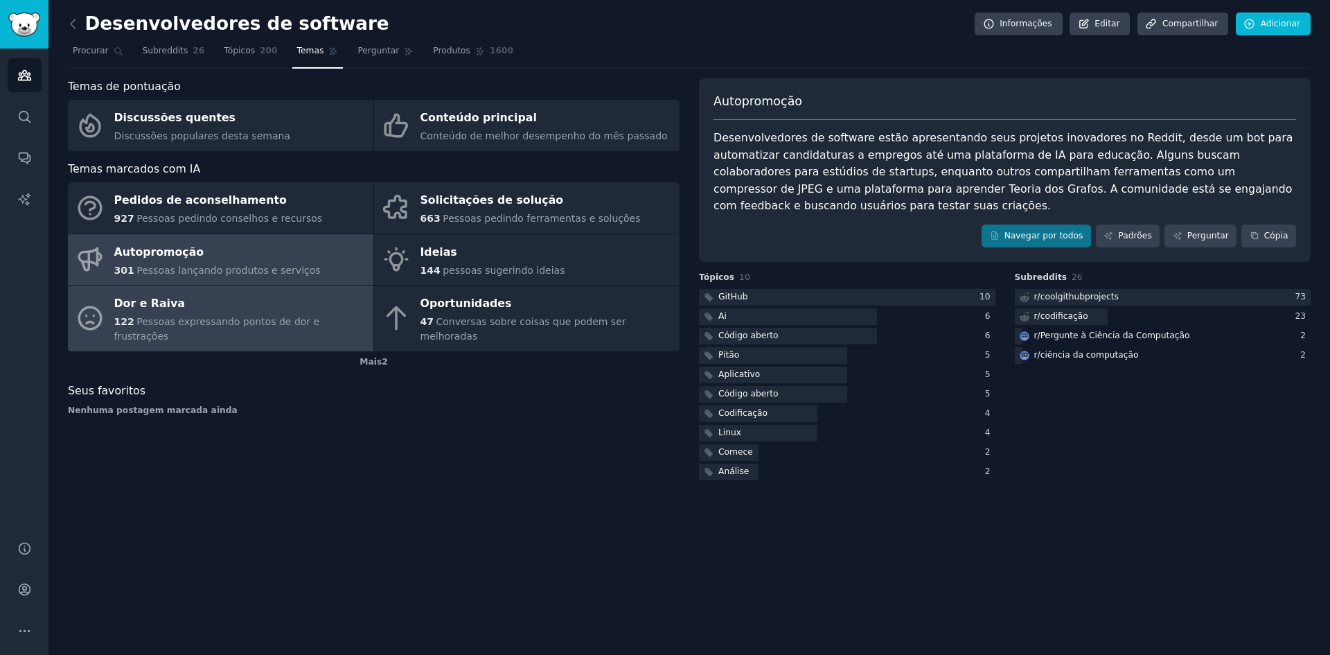
click at [168, 329] on link "Dor e Raiva 122 Pessoas expressando pontos de dor e frustrações" at bounding box center [221, 318] width 306 height 66
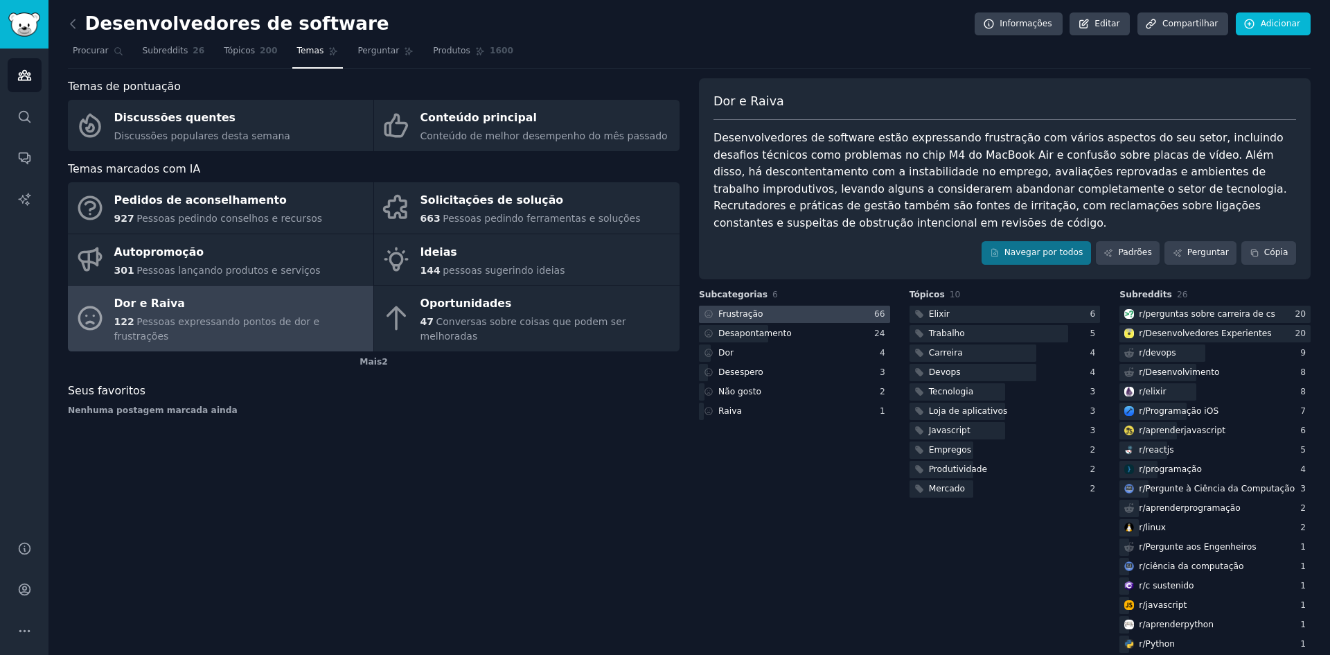
click at [833, 314] on div at bounding box center [794, 314] width 191 height 17
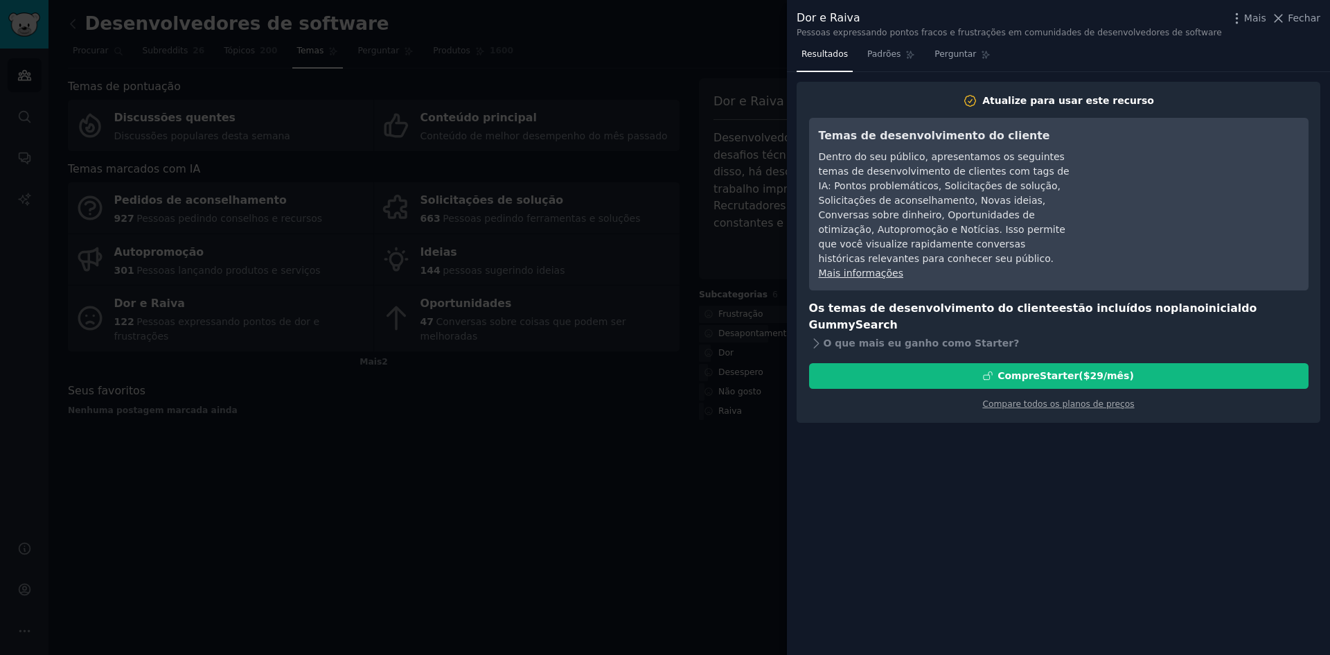
click at [608, 224] on div at bounding box center [665, 327] width 1330 height 655
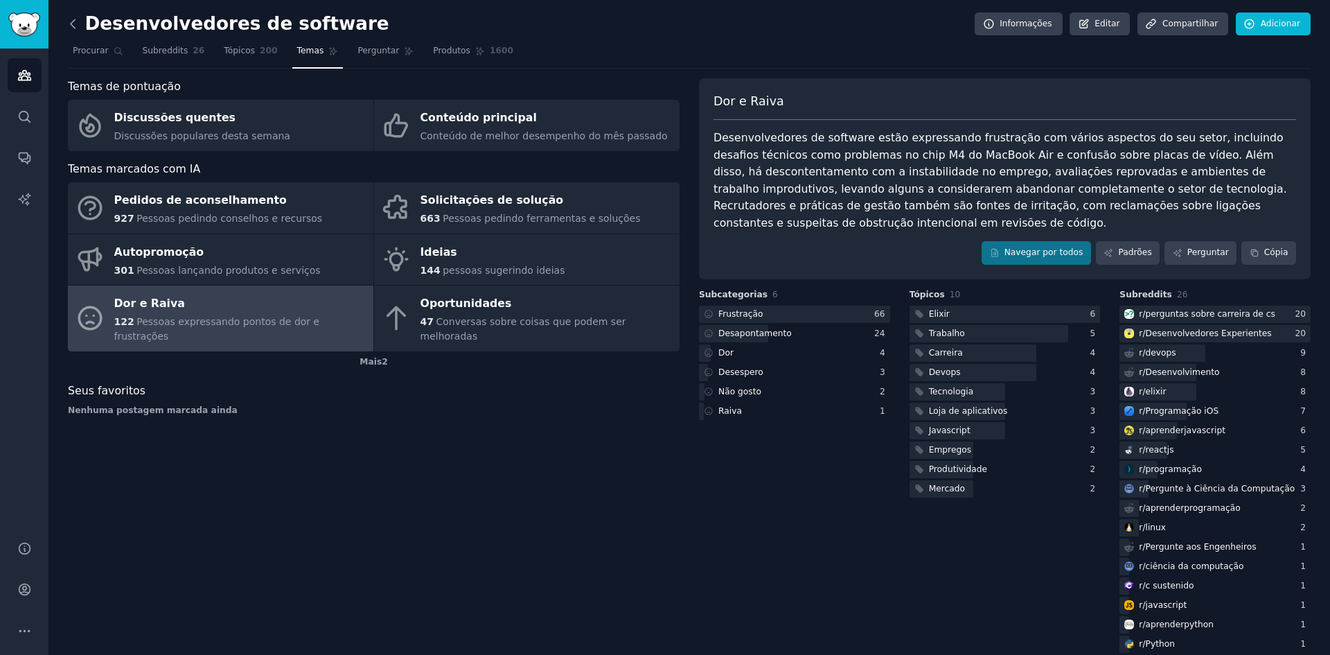
click at [77, 25] on icon at bounding box center [73, 24] width 15 height 15
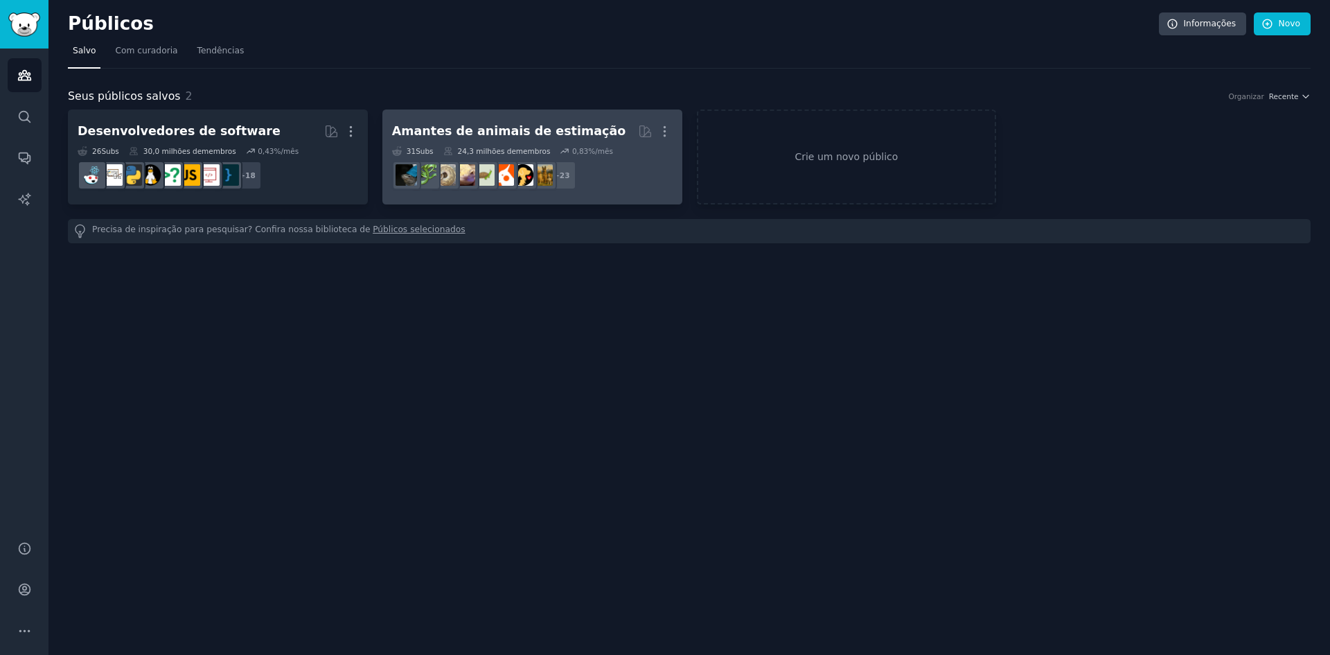
click at [575, 157] on dd "+ 23" at bounding box center [532, 175] width 281 height 39
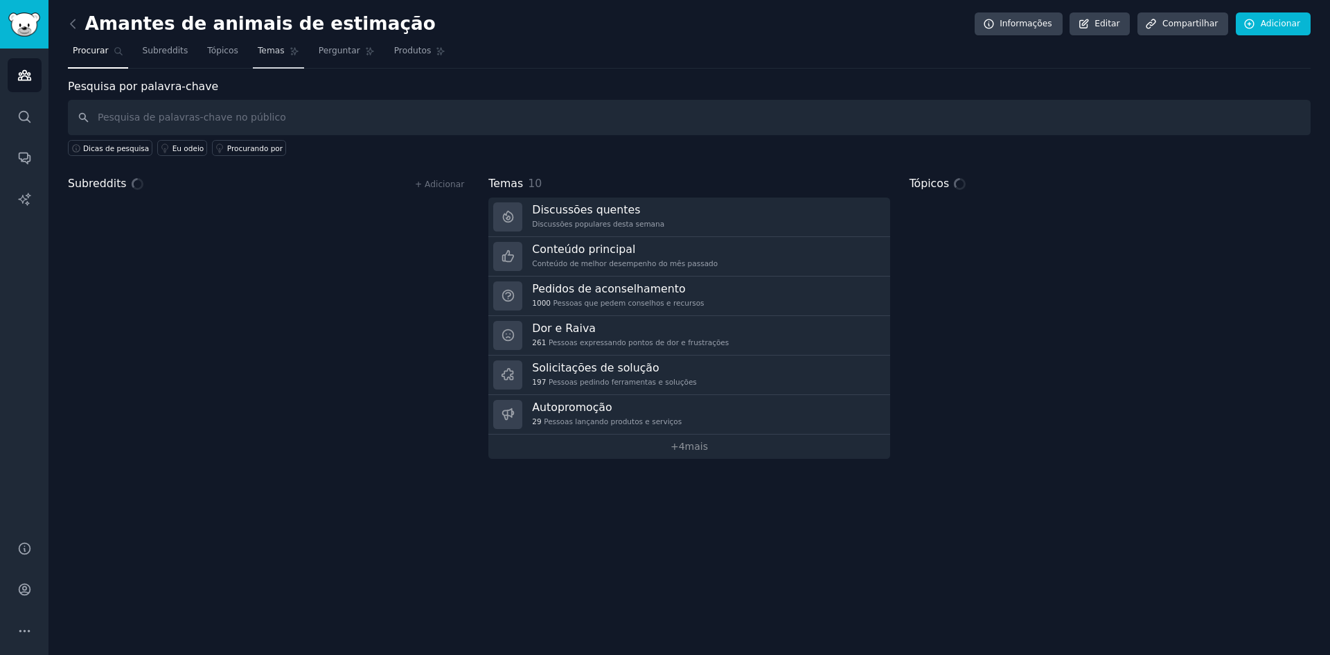
click at [277, 42] on link "Temas" at bounding box center [278, 54] width 51 height 28
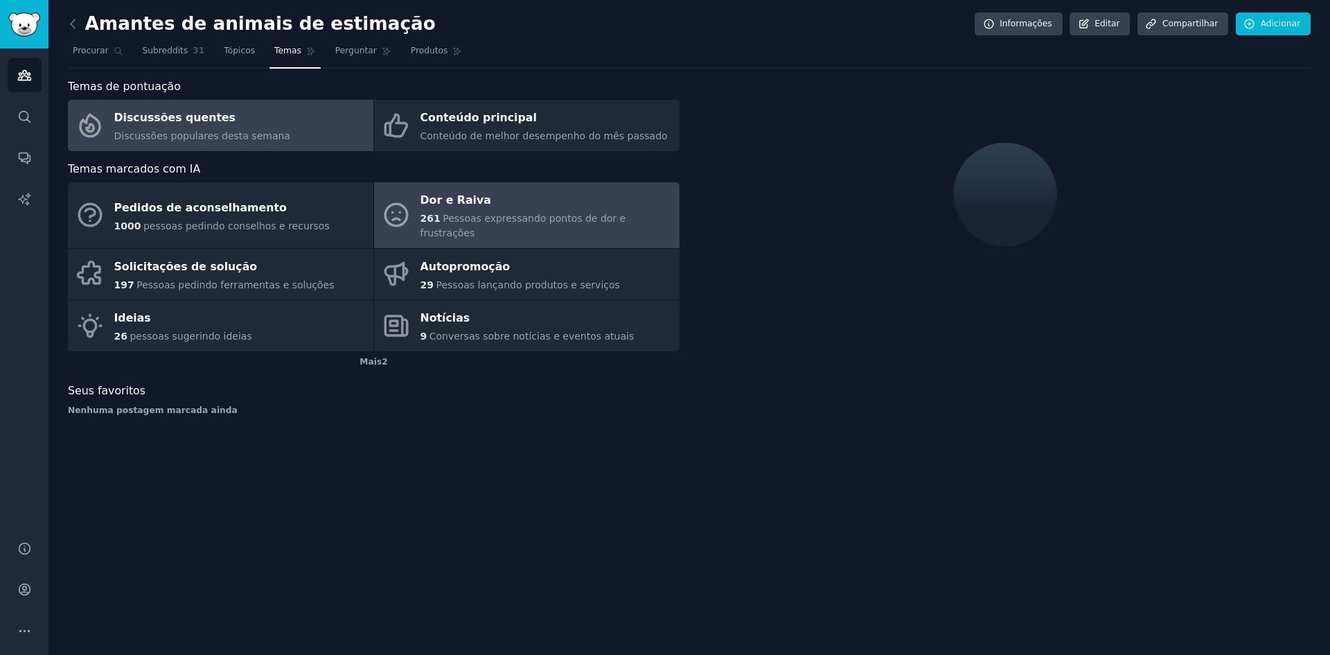
click at [470, 205] on font "Dor e Raiva" at bounding box center [456, 199] width 71 height 13
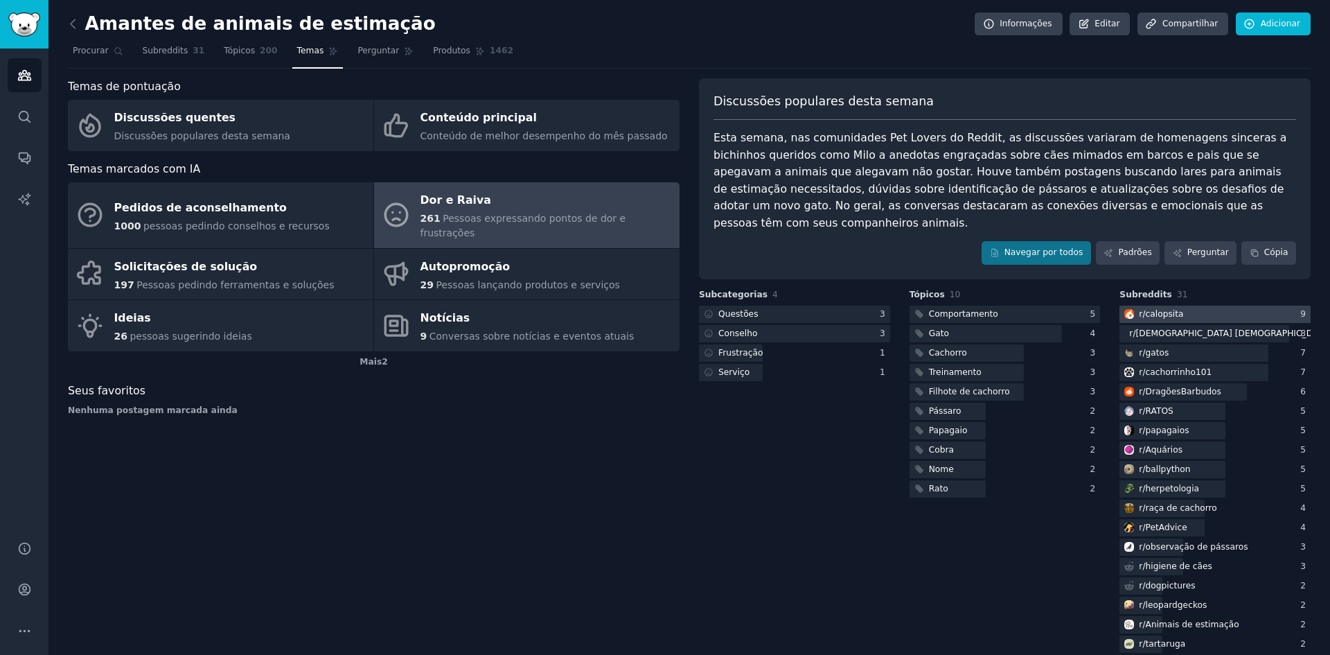
click at [1189, 306] on div at bounding box center [1215, 314] width 191 height 17
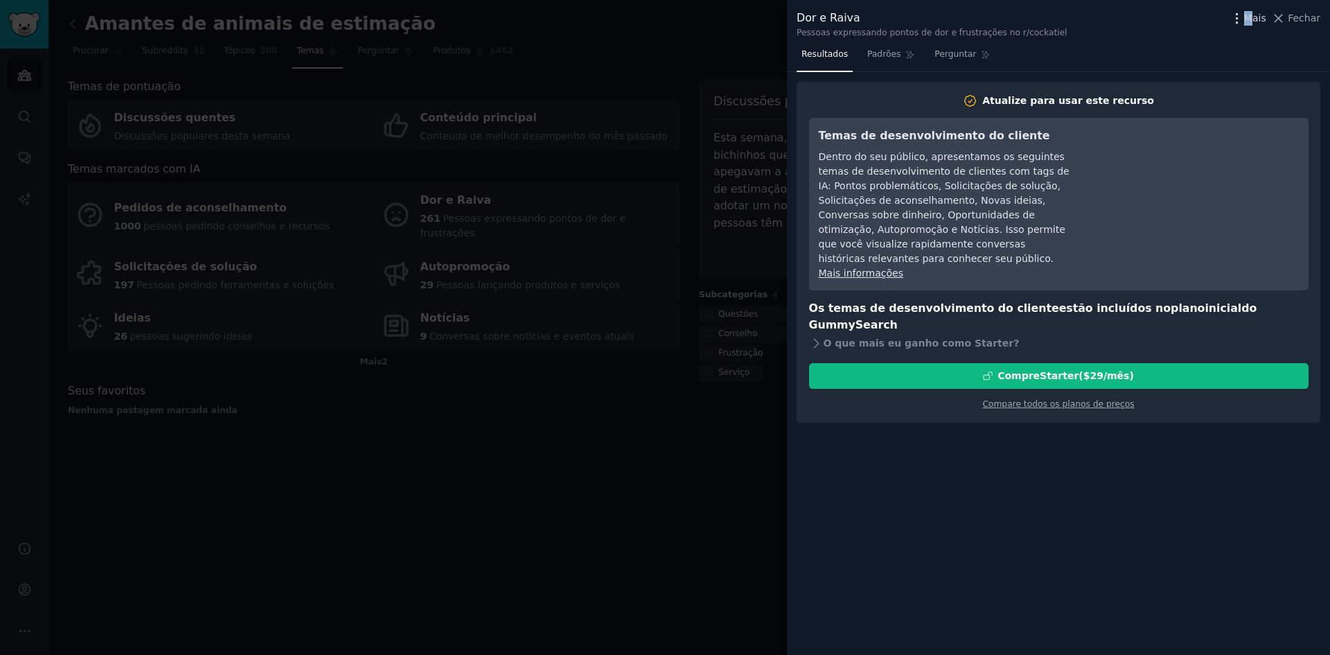
click at [1255, 10] on div "Mais Fechar" at bounding box center [1275, 18] width 91 height 17
click at [1257, 12] on font "Mais" at bounding box center [1255, 17] width 22 height 11
click at [1298, 12] on font "Fechar" at bounding box center [1304, 17] width 33 height 11
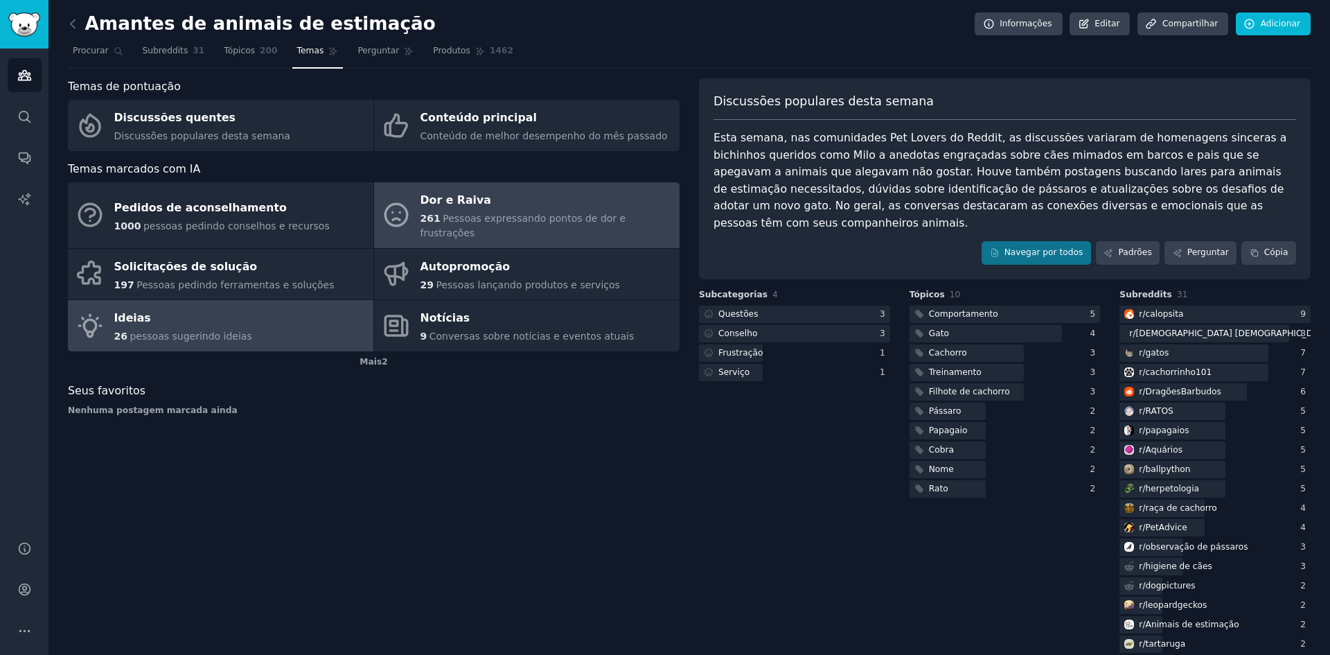
click at [206, 308] on div "Ideias" at bounding box center [183, 319] width 138 height 22
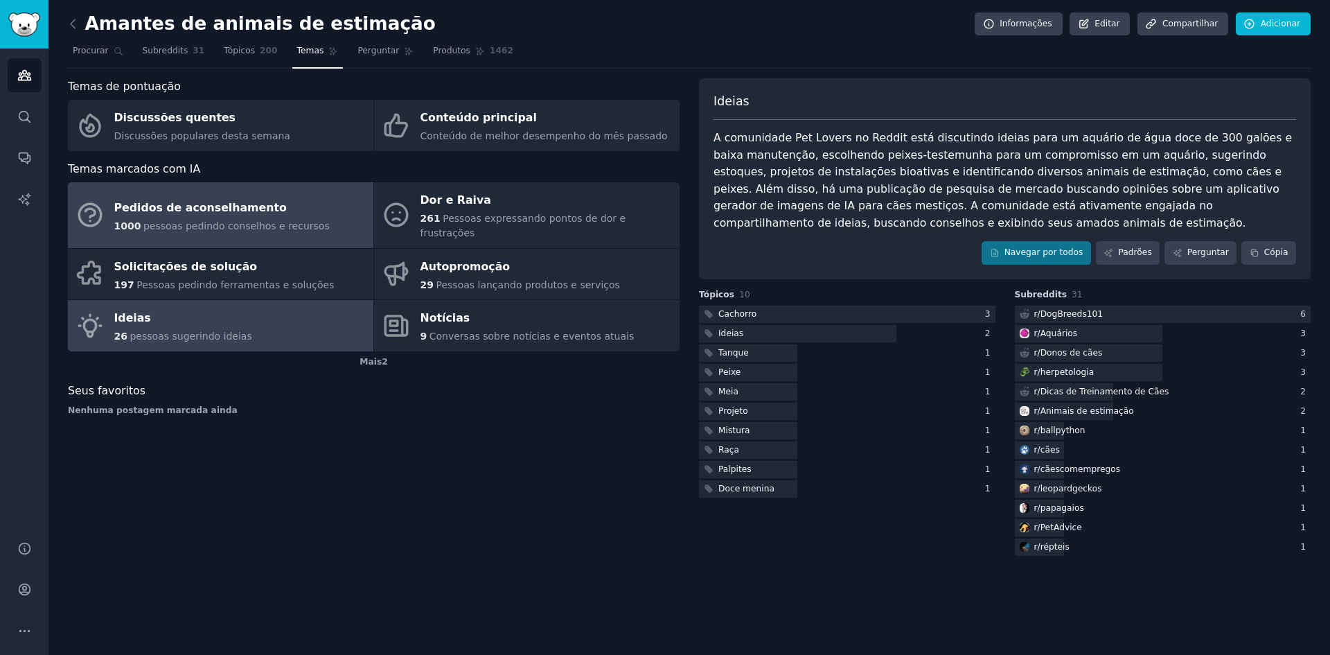
click at [190, 202] on font "Pedidos de aconselhamento" at bounding box center [200, 207] width 173 height 13
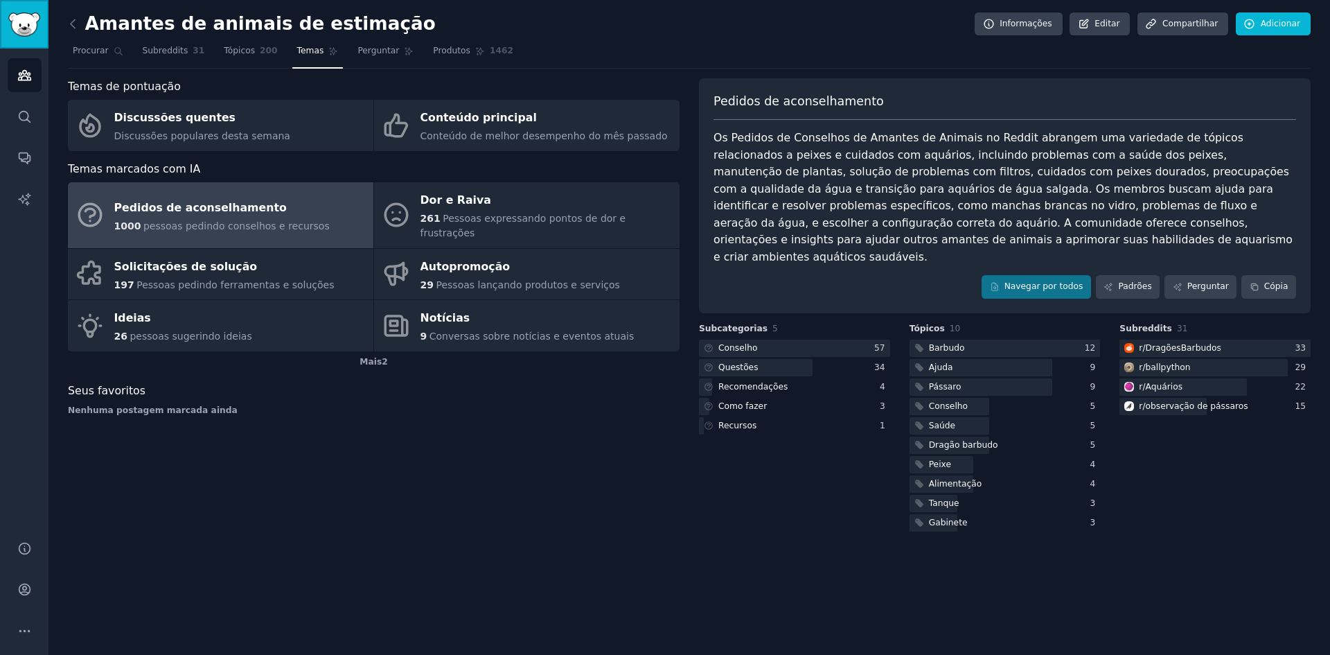
click at [24, 33] on img "Barra lateral" at bounding box center [24, 24] width 32 height 24
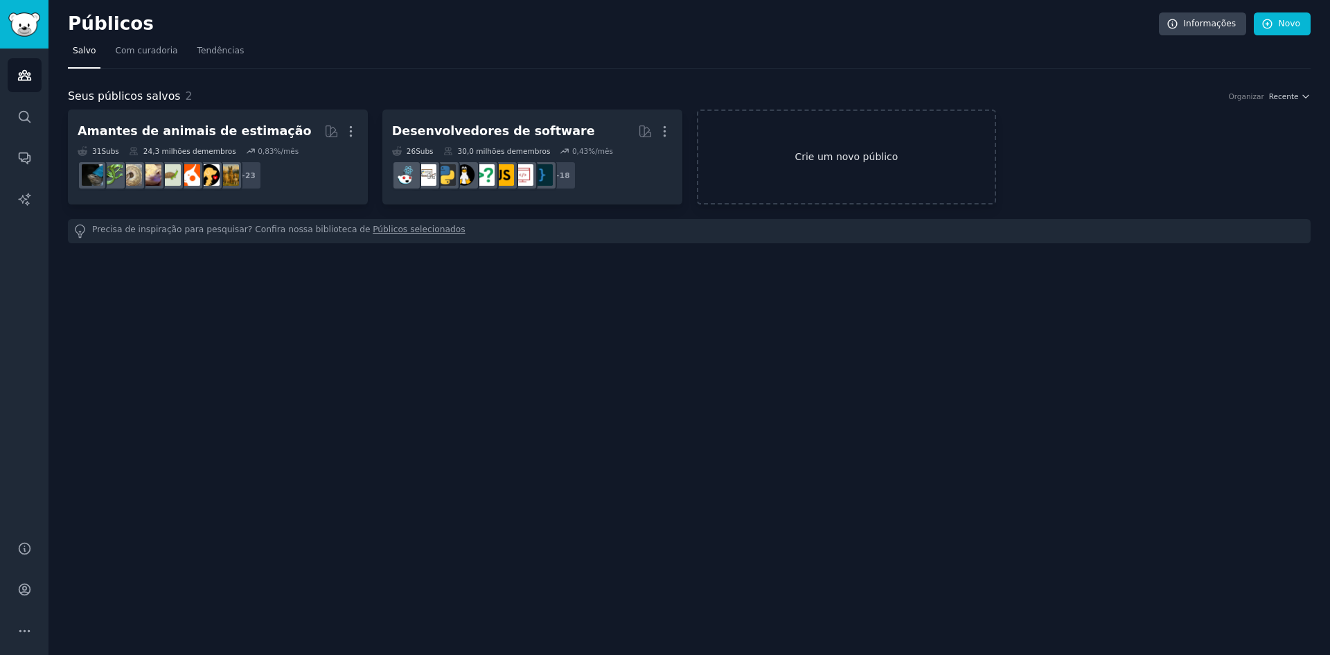
click at [776, 147] on link "Crie um novo público" at bounding box center [847, 156] width 300 height 95
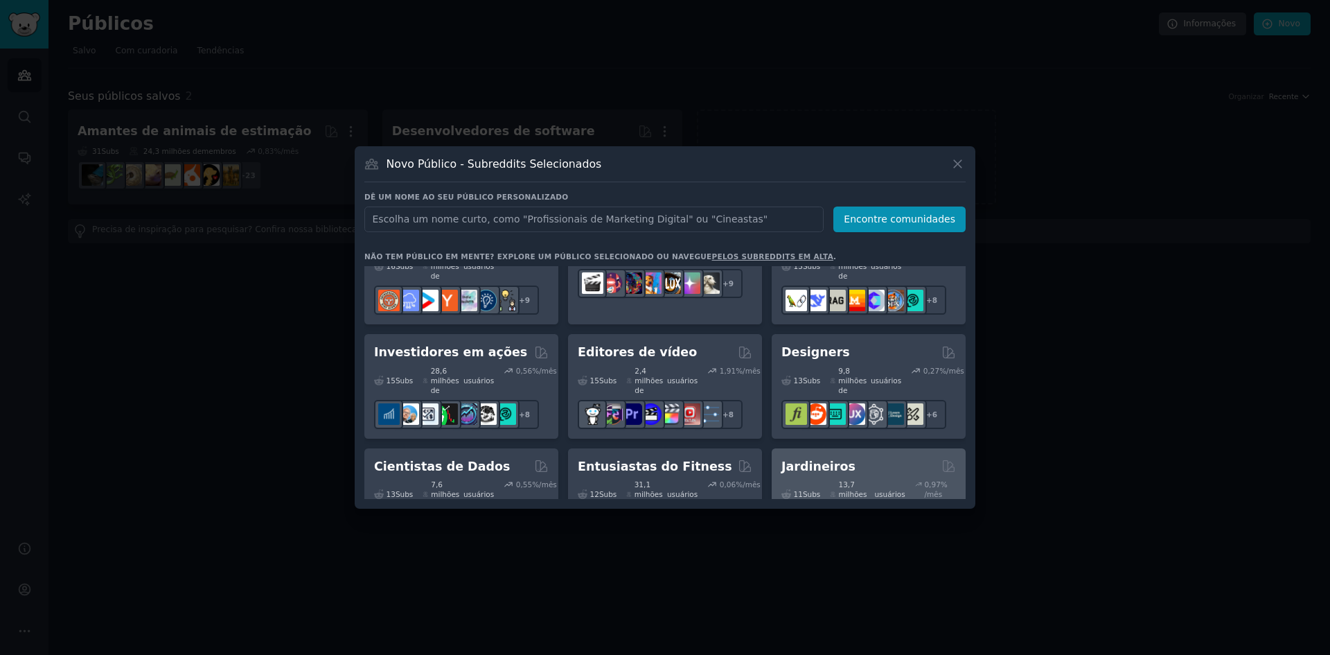
scroll to position [346, 0]
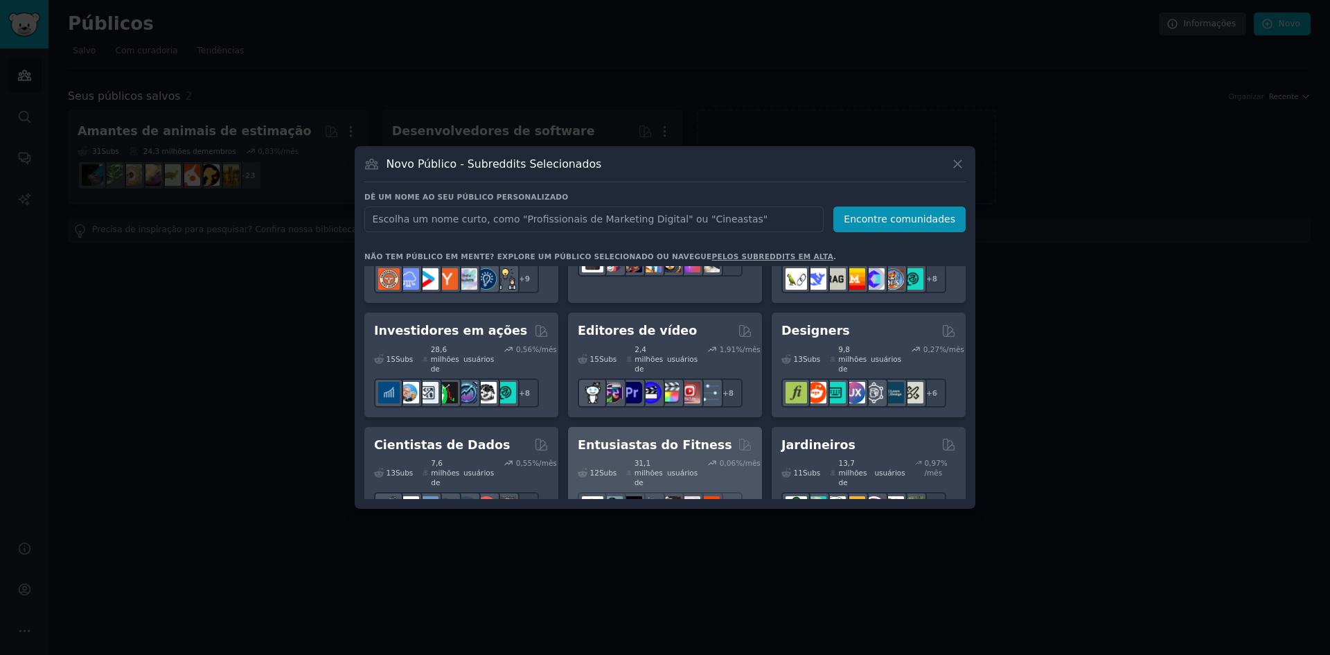
click at [666, 438] on font "Entusiastas do Fitness" at bounding box center [655, 445] width 154 height 14
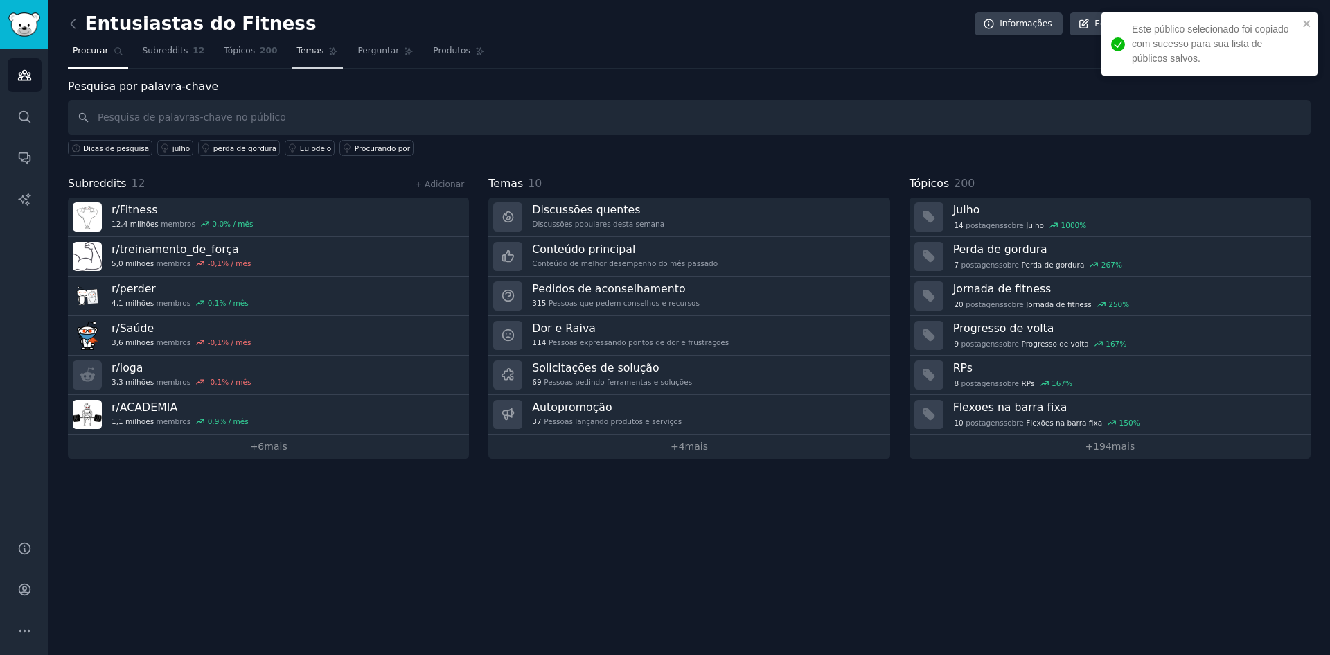
click at [328, 51] on icon at bounding box center [333, 51] width 10 height 10
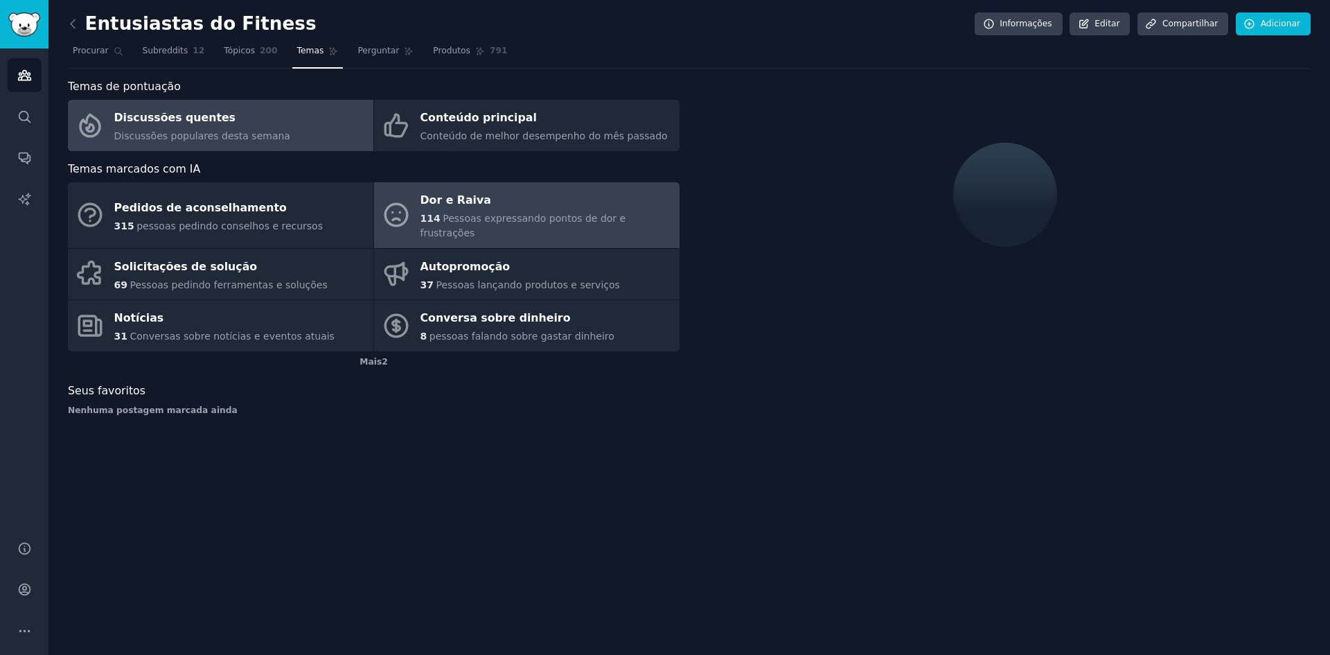
click at [473, 213] on font "Pessoas expressando pontos de dor e frustrações" at bounding box center [524, 226] width 206 height 26
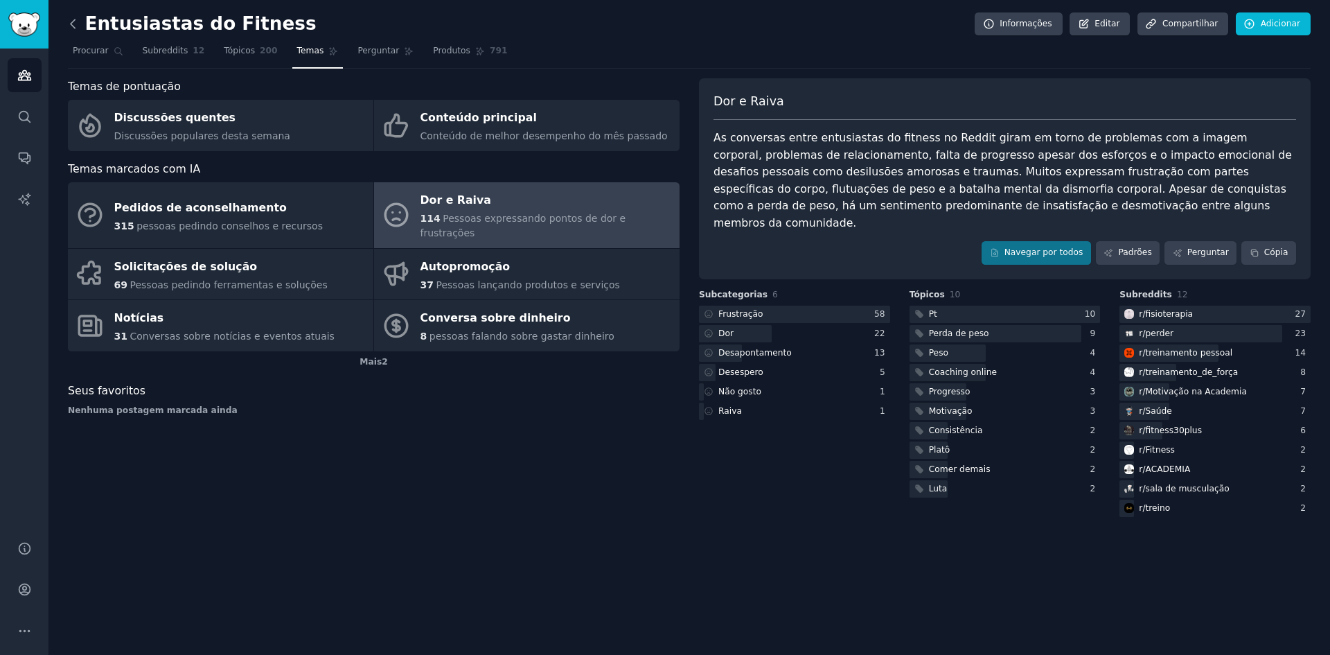
click at [71, 25] on icon at bounding box center [73, 23] width 4 height 8
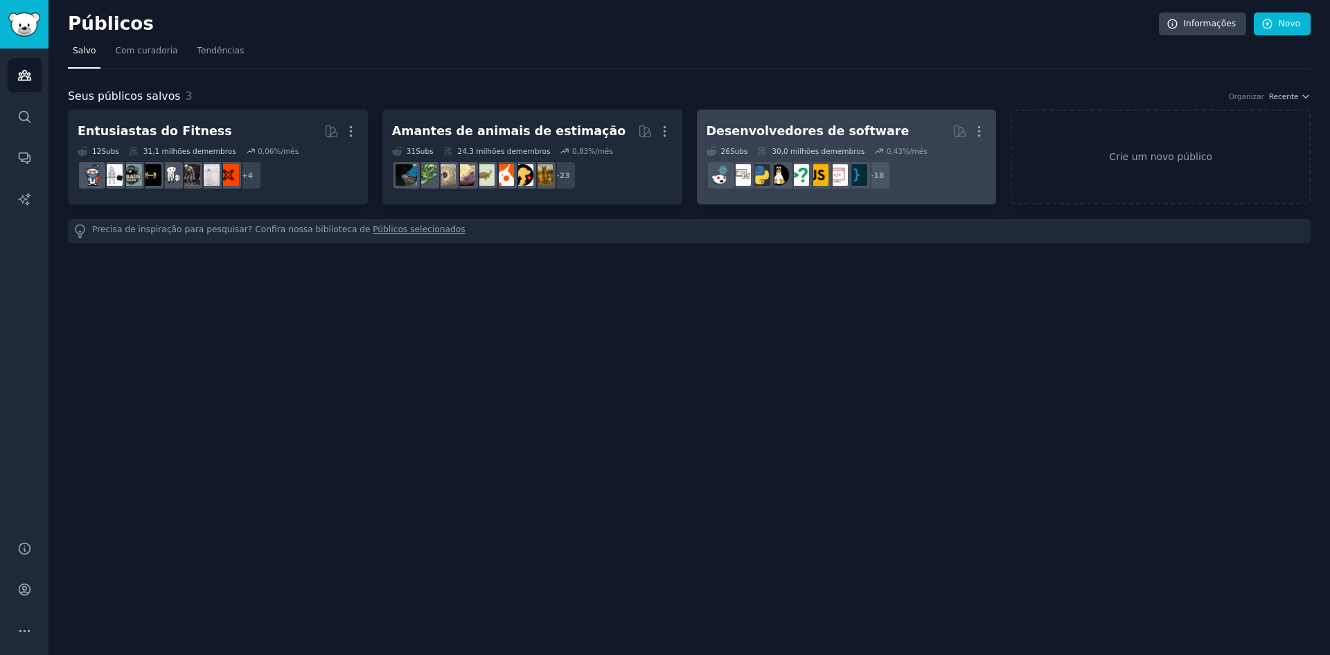
click at [828, 133] on font "Desenvolvedores de software" at bounding box center [808, 131] width 203 height 14
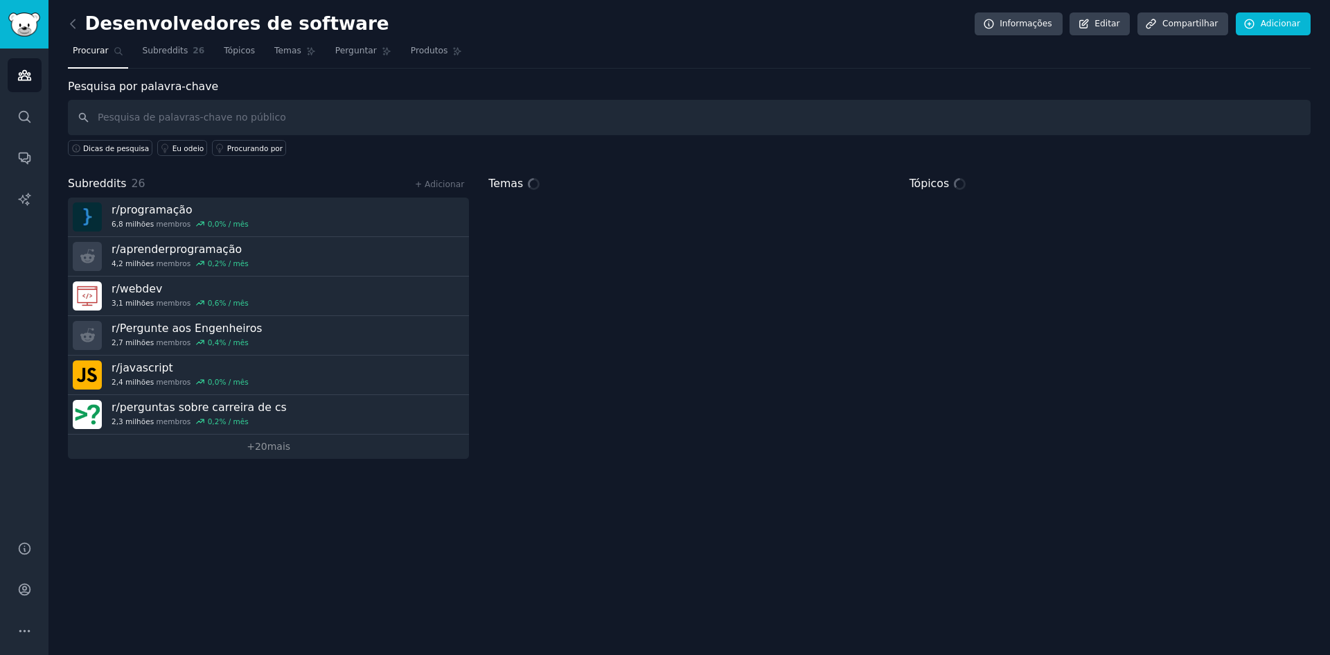
click at [65, 25] on div "Desenvolvedores de software Informações Editar Compartilhar Adicionar Procurar …" at bounding box center [689, 327] width 1282 height 655
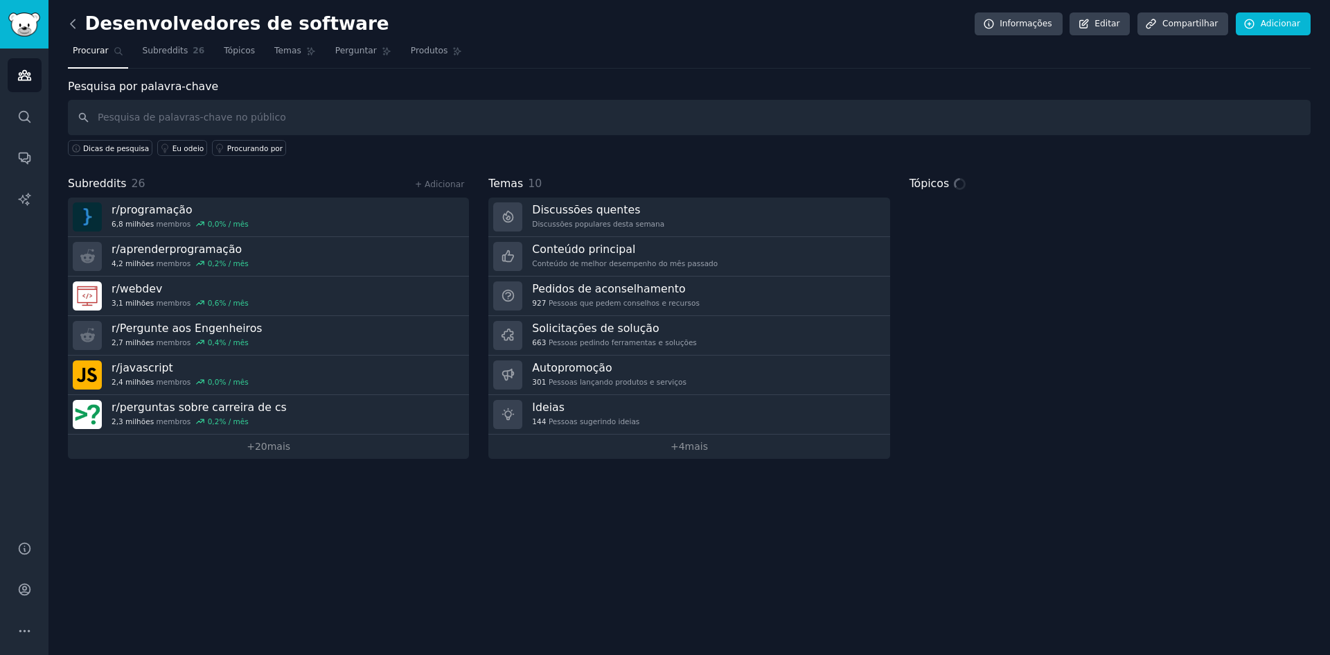
click at [70, 24] on icon at bounding box center [73, 24] width 15 height 15
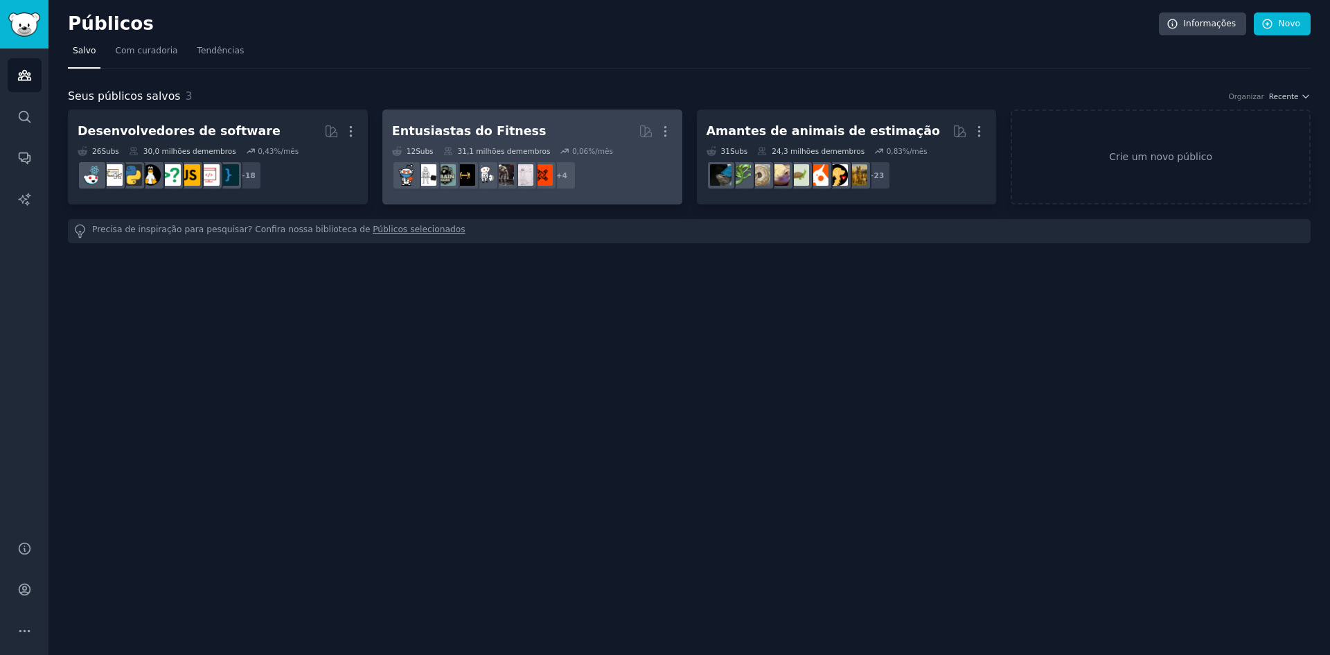
click at [548, 140] on h2 "Entusiastas do Fitness Mais" at bounding box center [532, 131] width 281 height 24
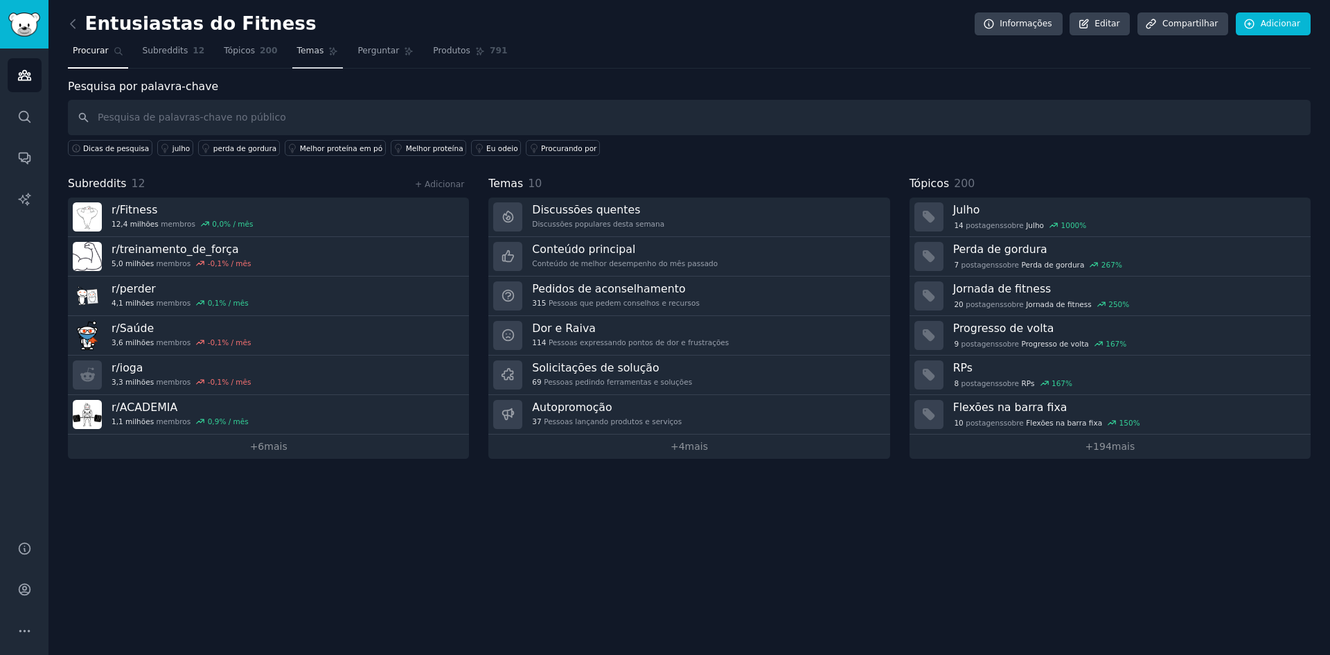
click at [302, 53] on font "Temas" at bounding box center [310, 51] width 27 height 10
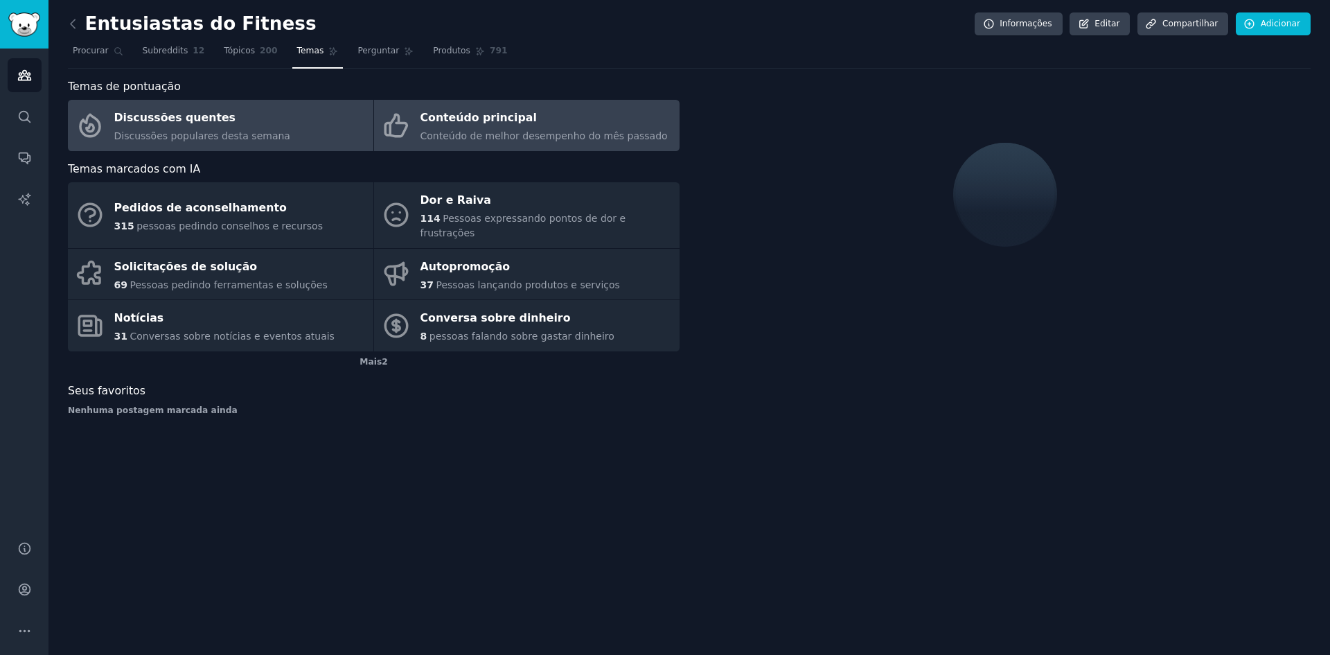
click at [480, 125] on font "Conteúdo principal" at bounding box center [479, 117] width 116 height 17
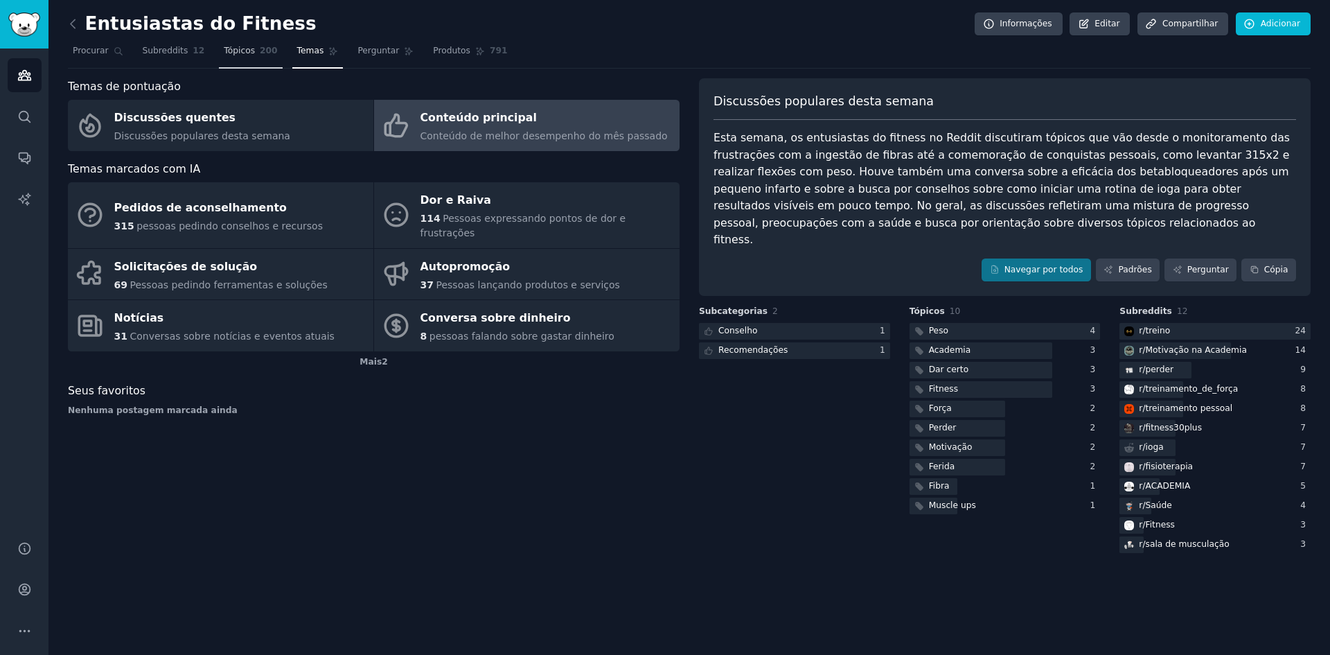
click at [234, 54] on font "Tópicos" at bounding box center [239, 51] width 31 height 10
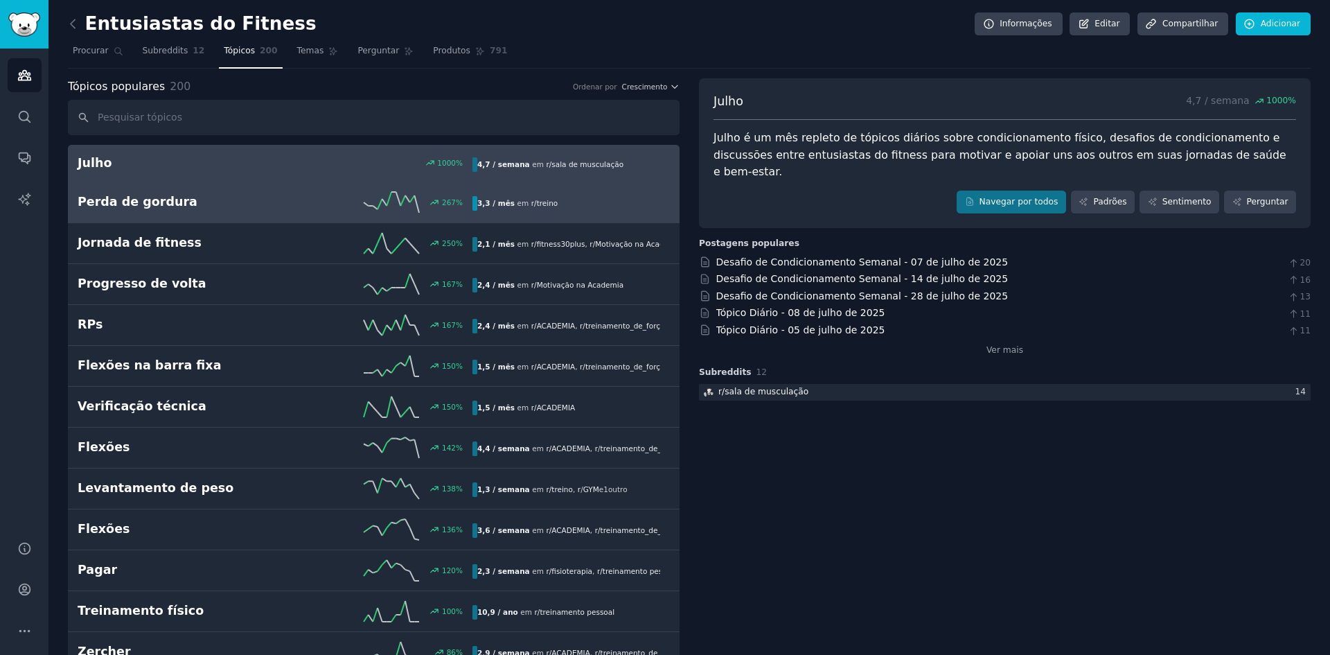
click at [585, 213] on link "Perda de gordura 267 % 3,3 / mês em r/ treino Aumento de 267% nas menções recen…" at bounding box center [374, 202] width 612 height 41
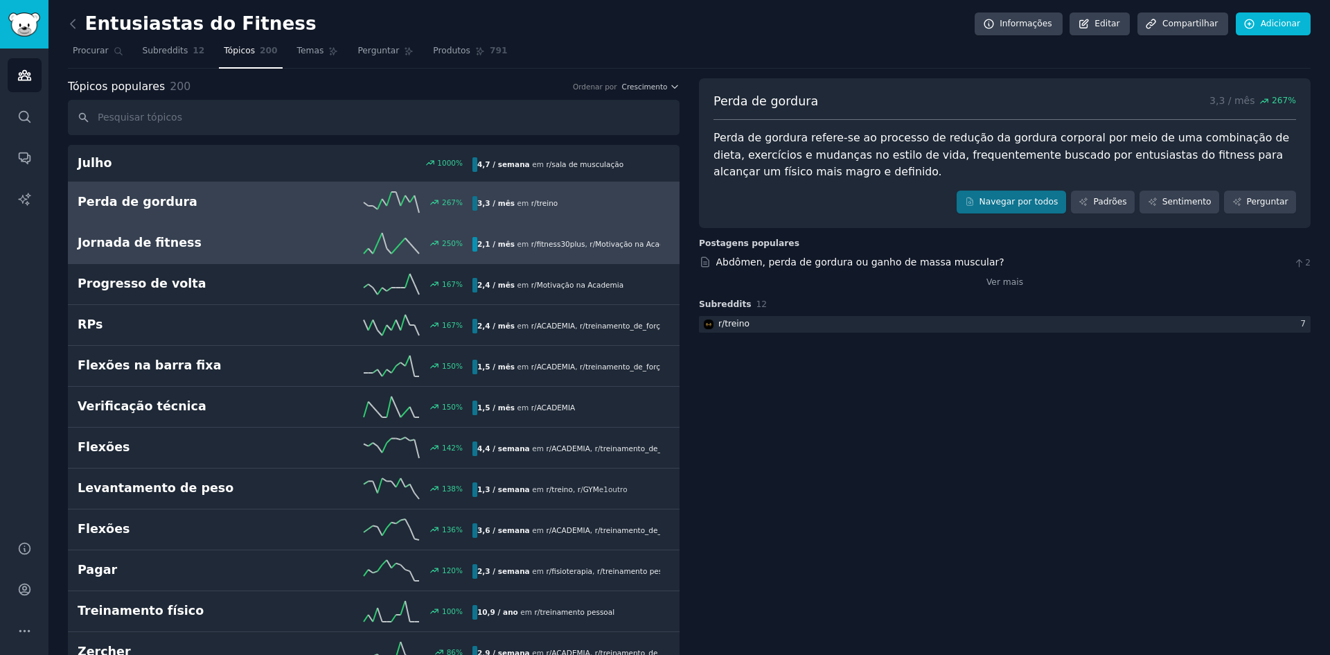
click at [321, 240] on div "250 %" at bounding box center [373, 243] width 197 height 21
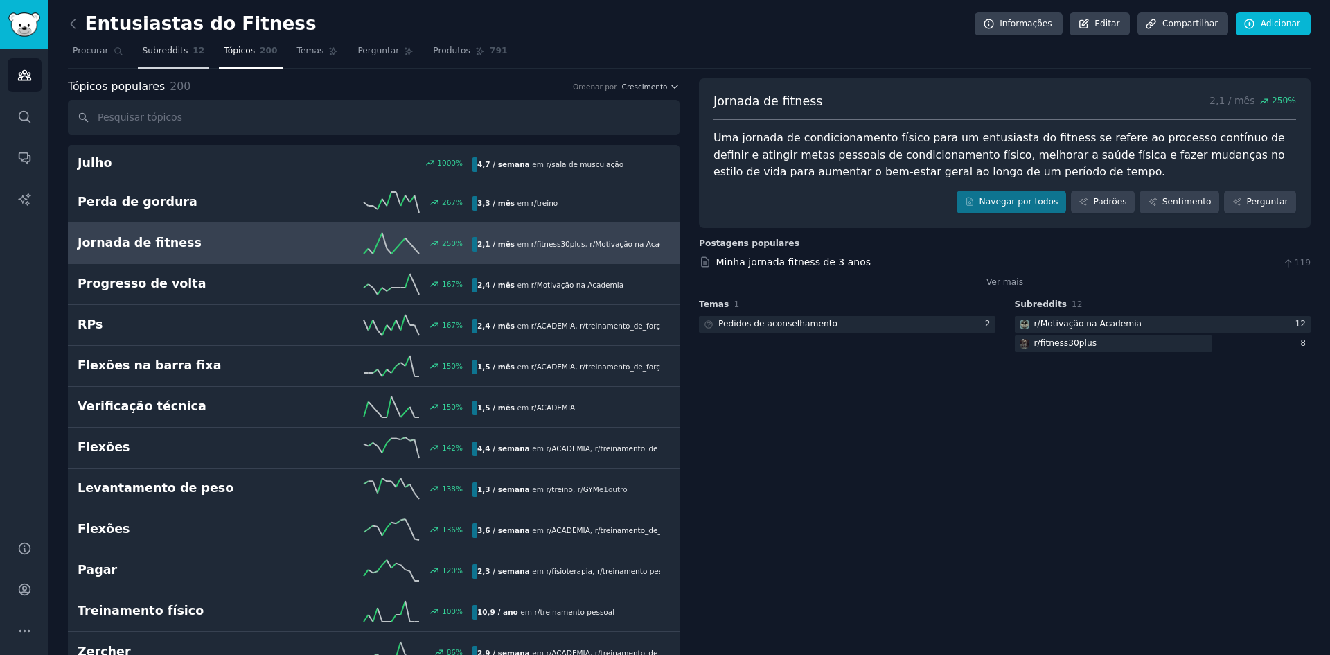
click at [164, 61] on link "Subreddits 12" at bounding box center [174, 54] width 72 height 28
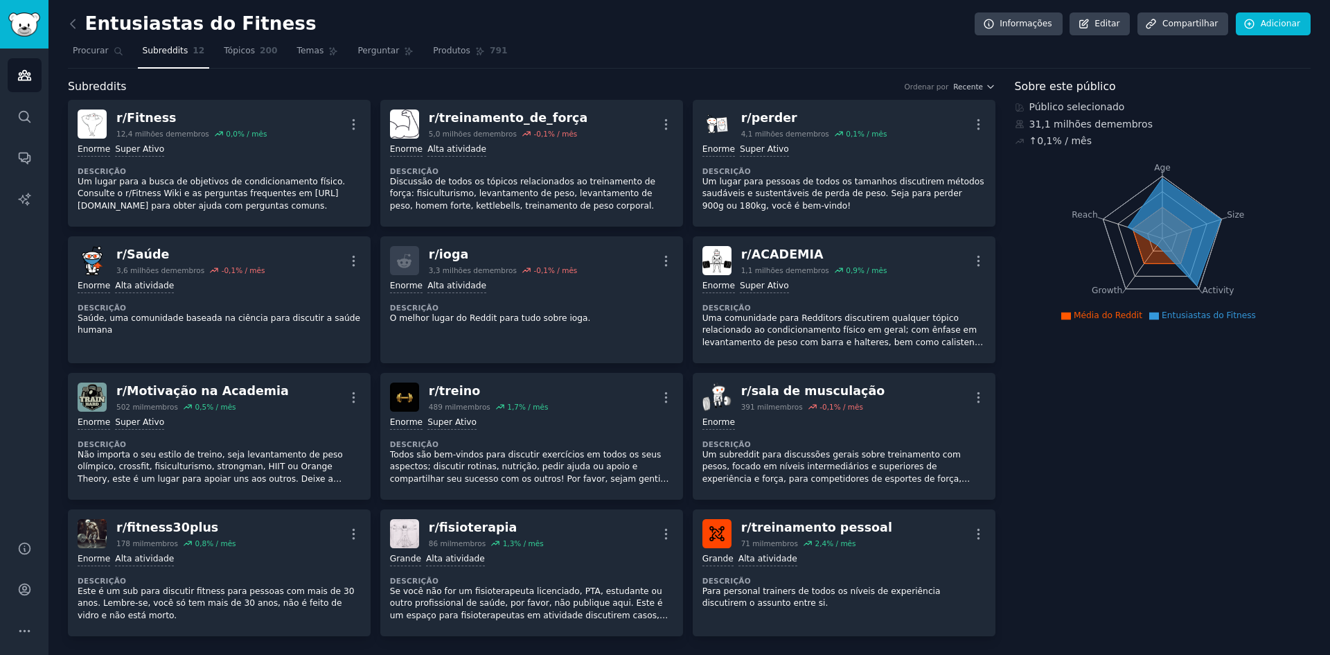
click at [80, 20] on link at bounding box center [76, 24] width 17 height 22
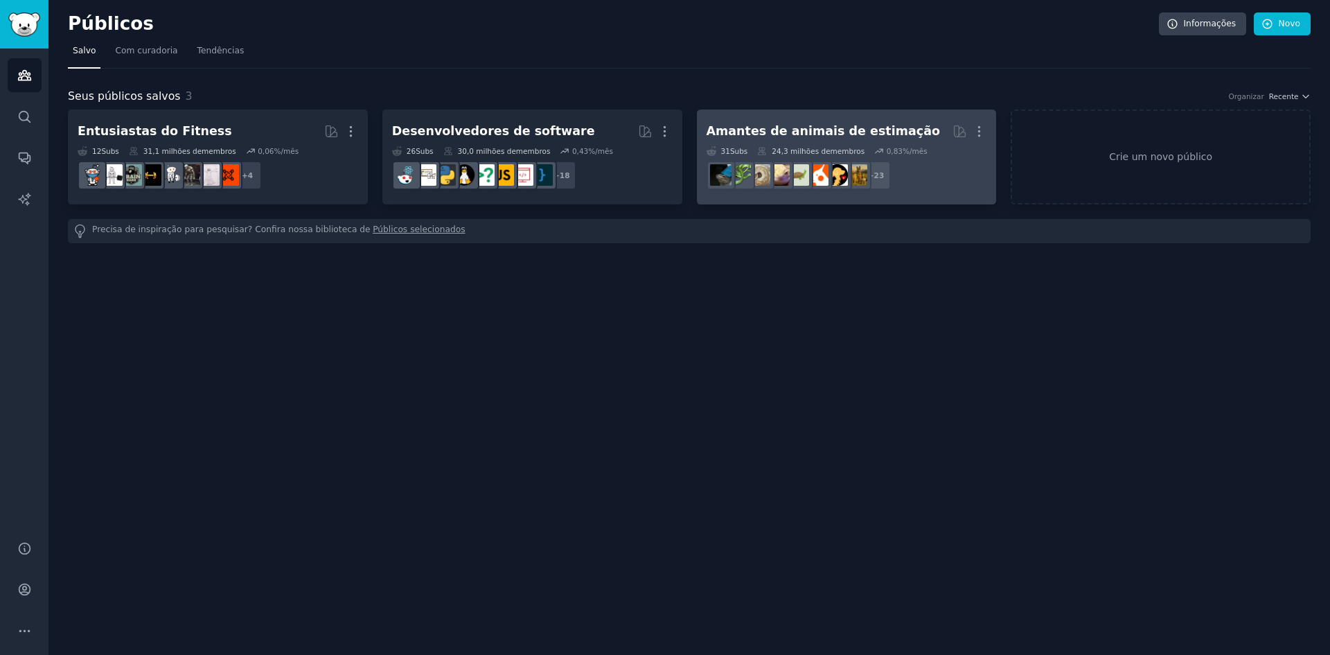
click at [926, 176] on dd "r/répteis + 23" at bounding box center [847, 175] width 281 height 39
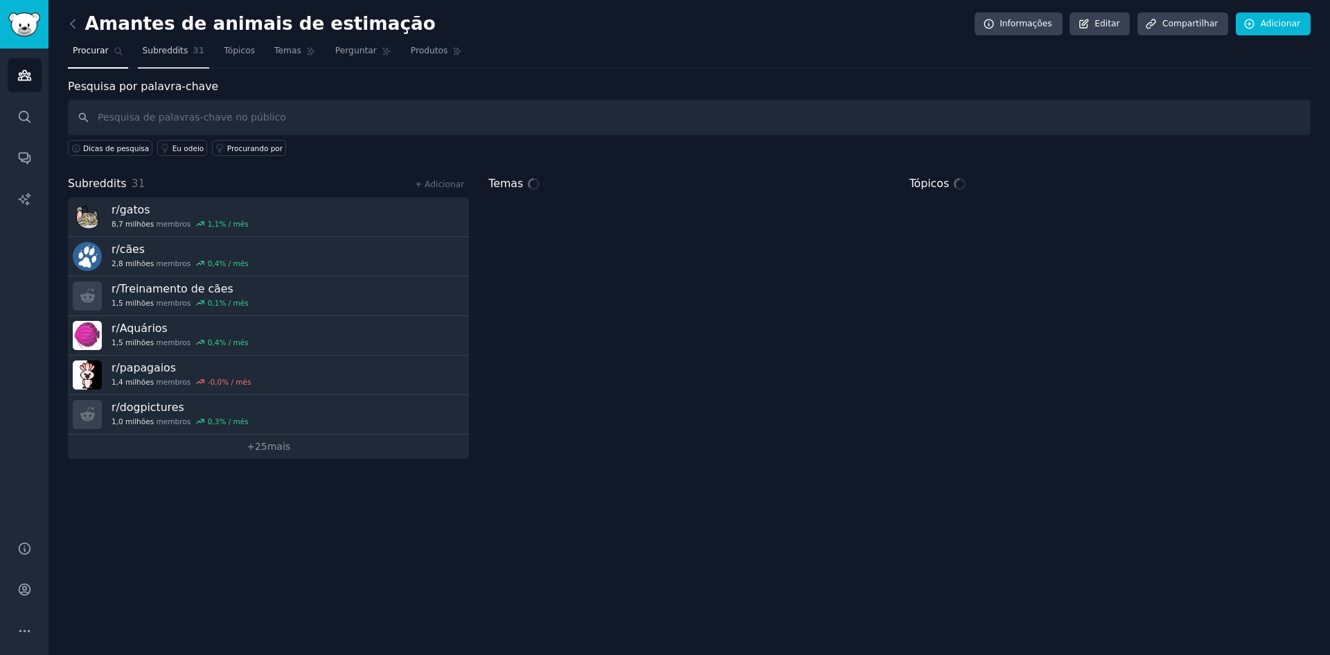
click at [162, 59] on link "Subreddits 31" at bounding box center [174, 54] width 72 height 28
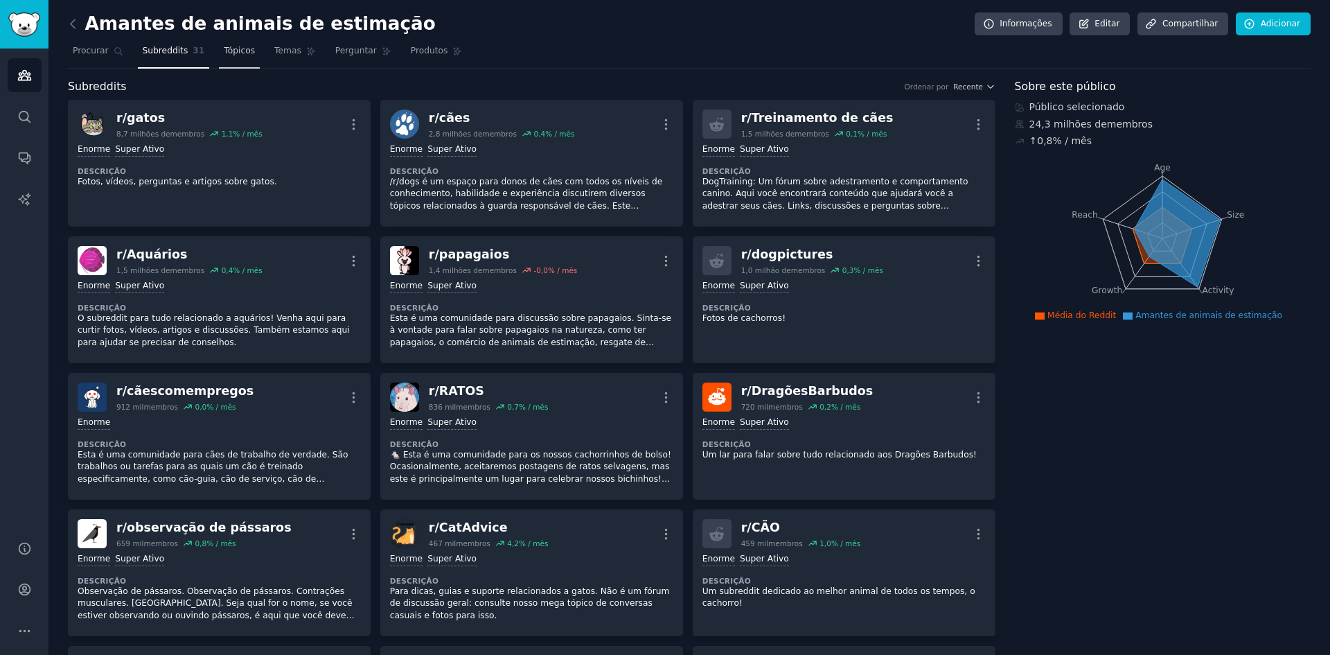
click at [234, 53] on font "Tópicos" at bounding box center [239, 51] width 31 height 10
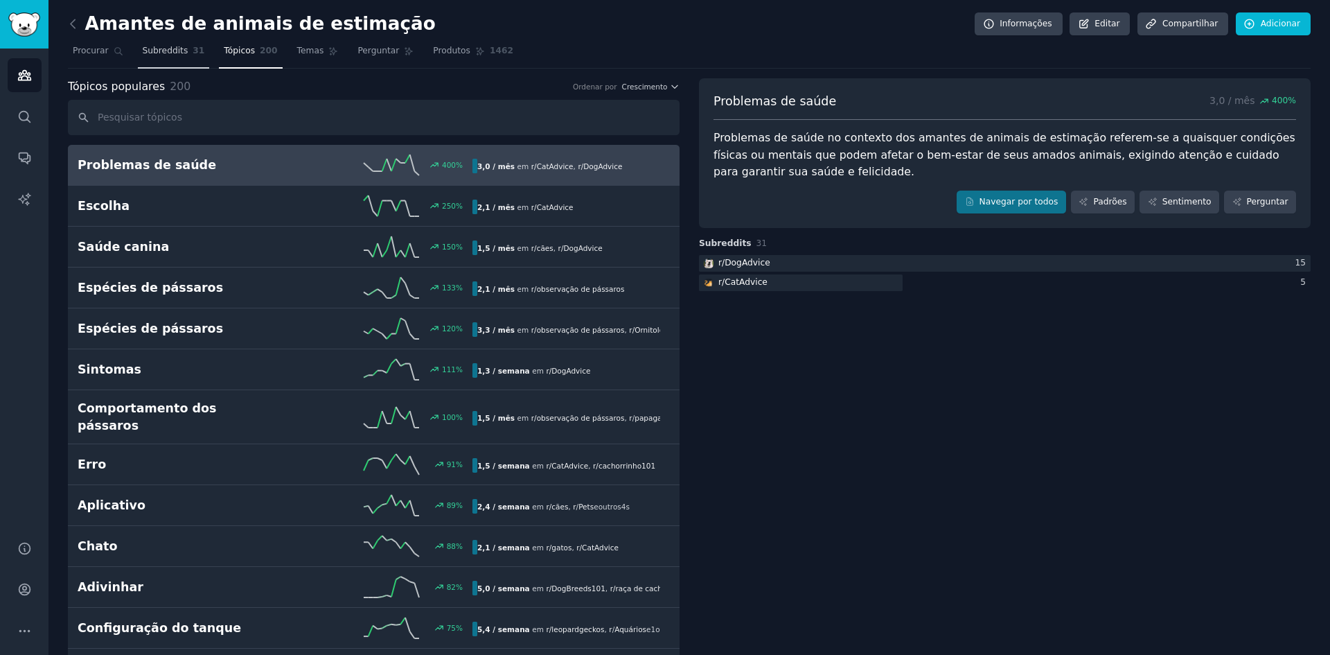
click at [155, 51] on font "Subreddits" at bounding box center [166, 51] width 46 height 10
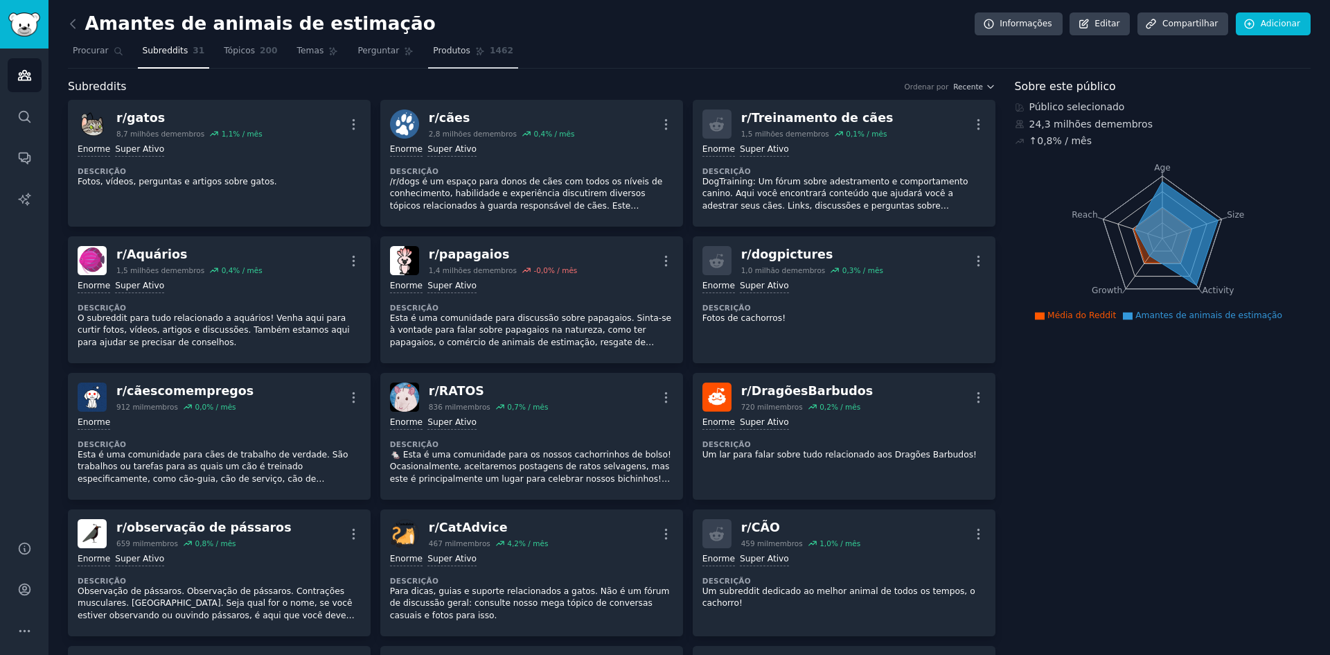
click at [448, 51] on link "Produtos 1462" at bounding box center [473, 54] width 90 height 28
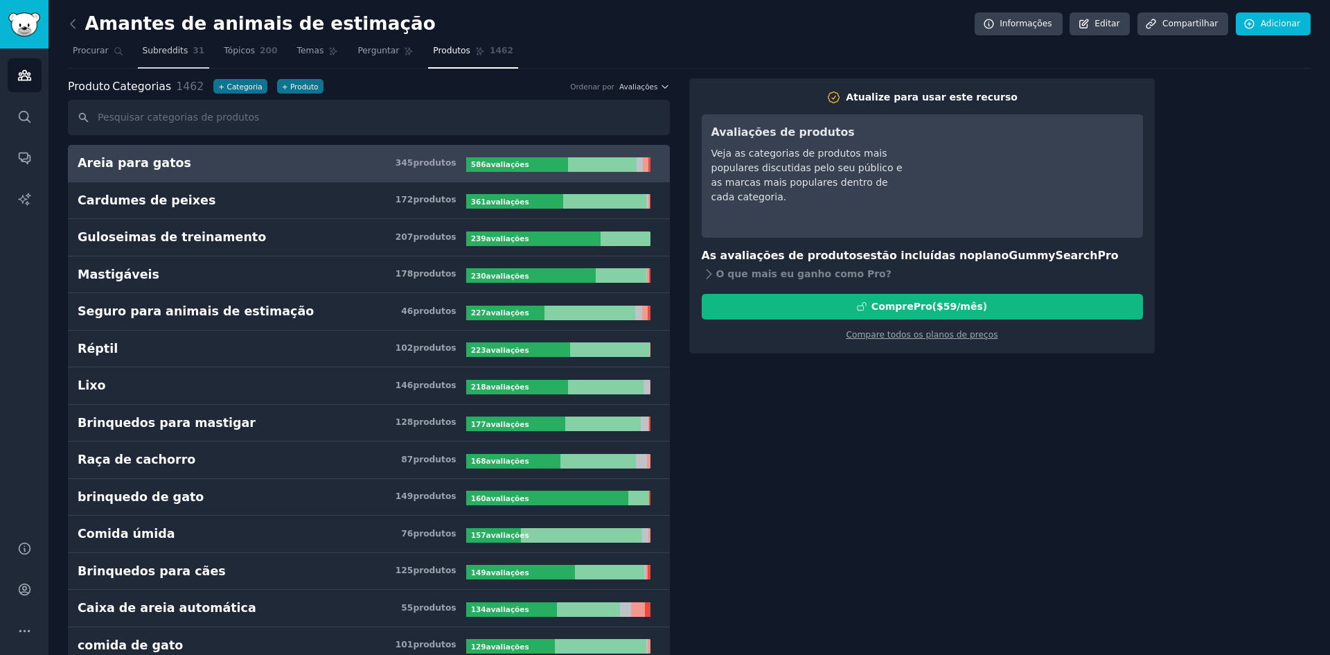
click at [166, 53] on font "Subreddits" at bounding box center [166, 51] width 46 height 10
